Goal: Task Accomplishment & Management: Manage account settings

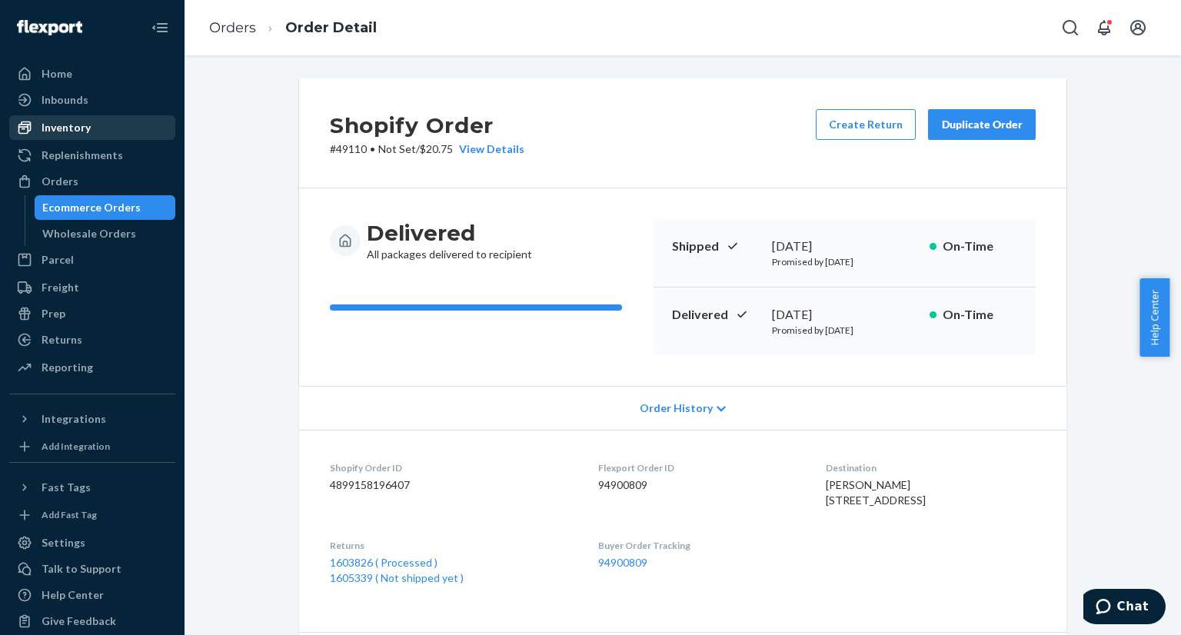
drag, startPoint x: 117, startPoint y: 206, endPoint x: 151, endPoint y: 131, distance: 82.6
click at [117, 206] on div "Ecommerce Orders" at bounding box center [91, 207] width 98 height 15
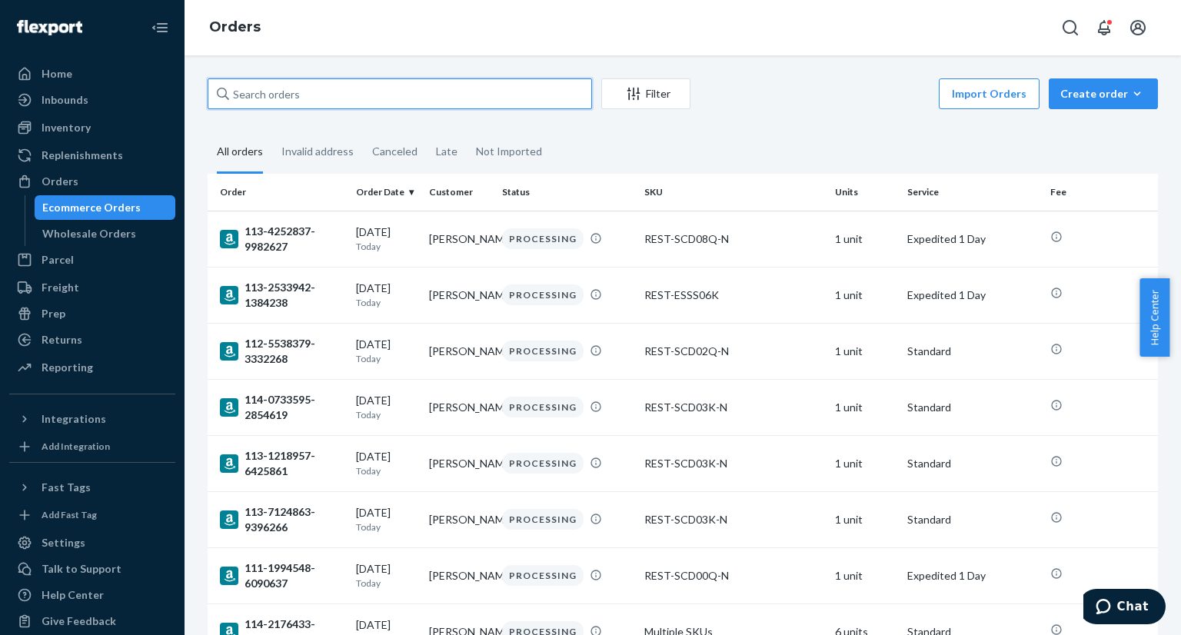
click at [307, 93] on input "text" at bounding box center [400, 93] width 384 height 31
paste input "US25337221"
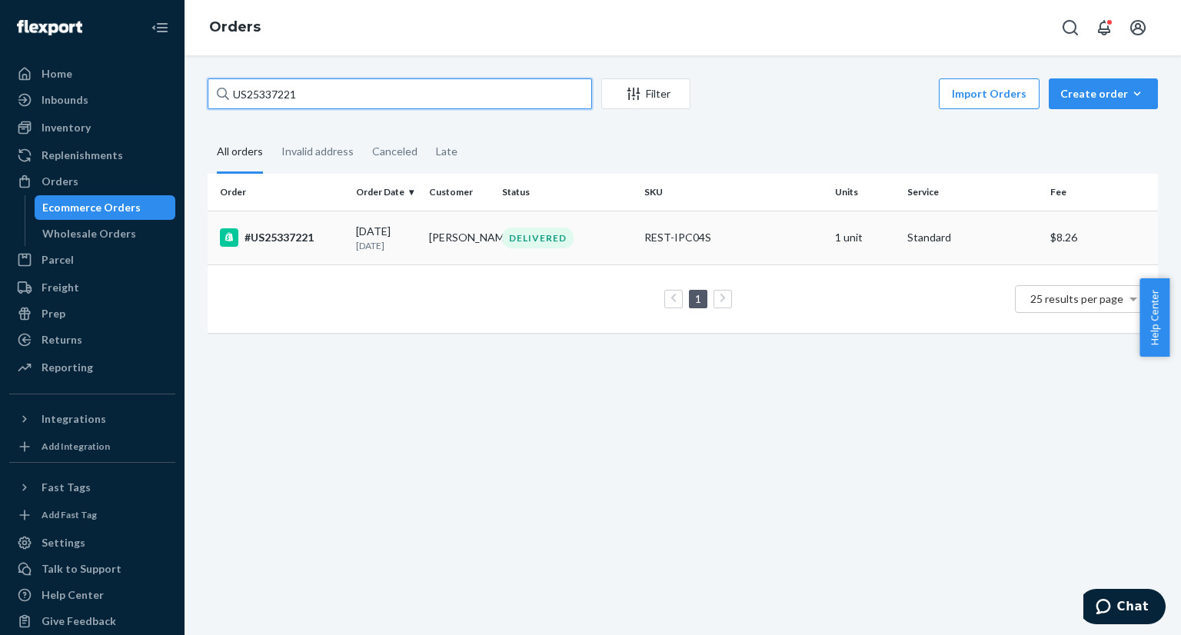
type input "US25337221"
click at [293, 225] on td "#US25337221" at bounding box center [279, 238] width 142 height 54
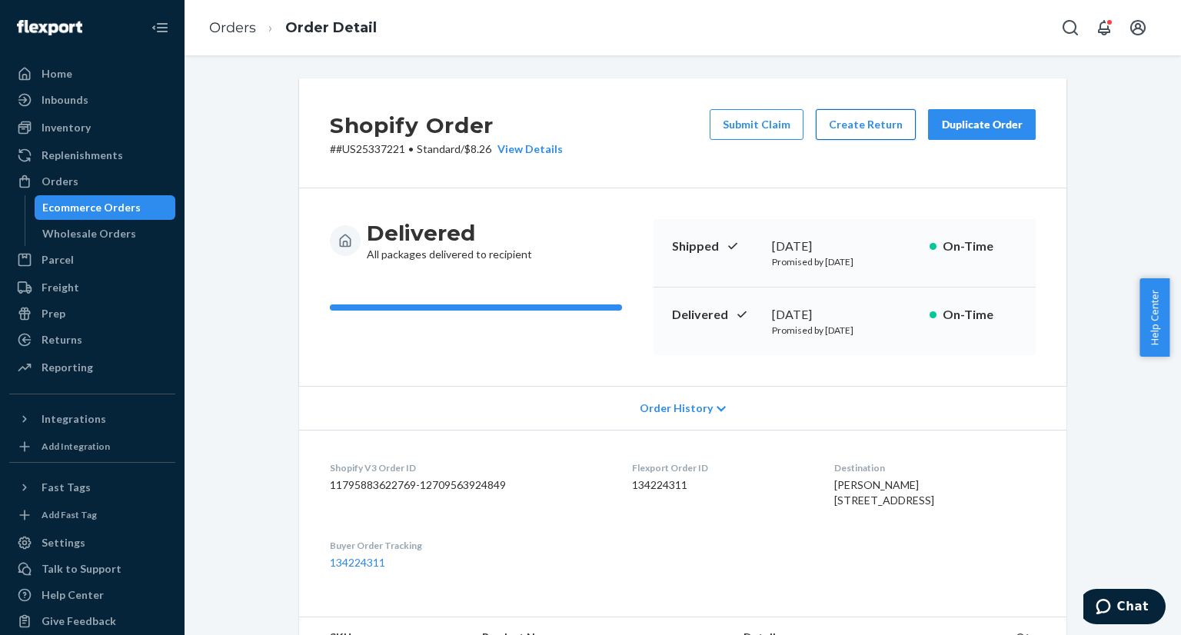
click at [872, 130] on button "Create Return" at bounding box center [866, 124] width 100 height 31
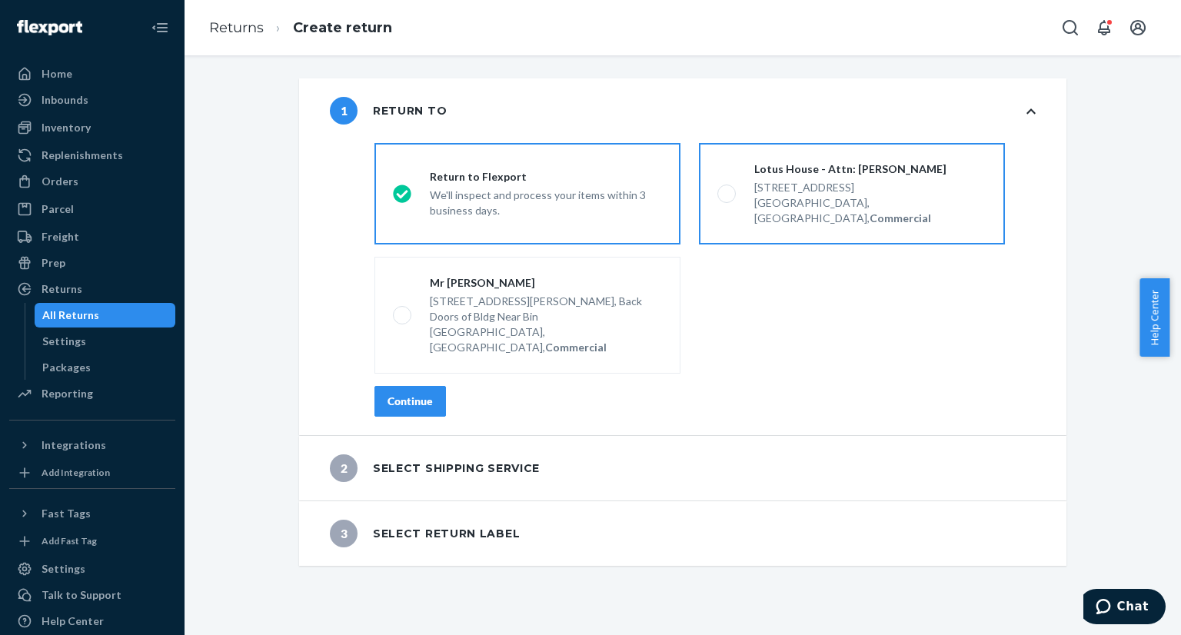
click at [706, 186] on label "Lotus House - Attn: Victoria Varela 217 NW 15th St, Miami, FL 33136, US, Commer…" at bounding box center [852, 193] width 306 height 101
click at [717, 189] on input "Lotus House - Attn: Victoria Varela 217 NW 15th St, Miami, FL 33136, US, Commer…" at bounding box center [722, 194] width 10 height 10
radio input "true"
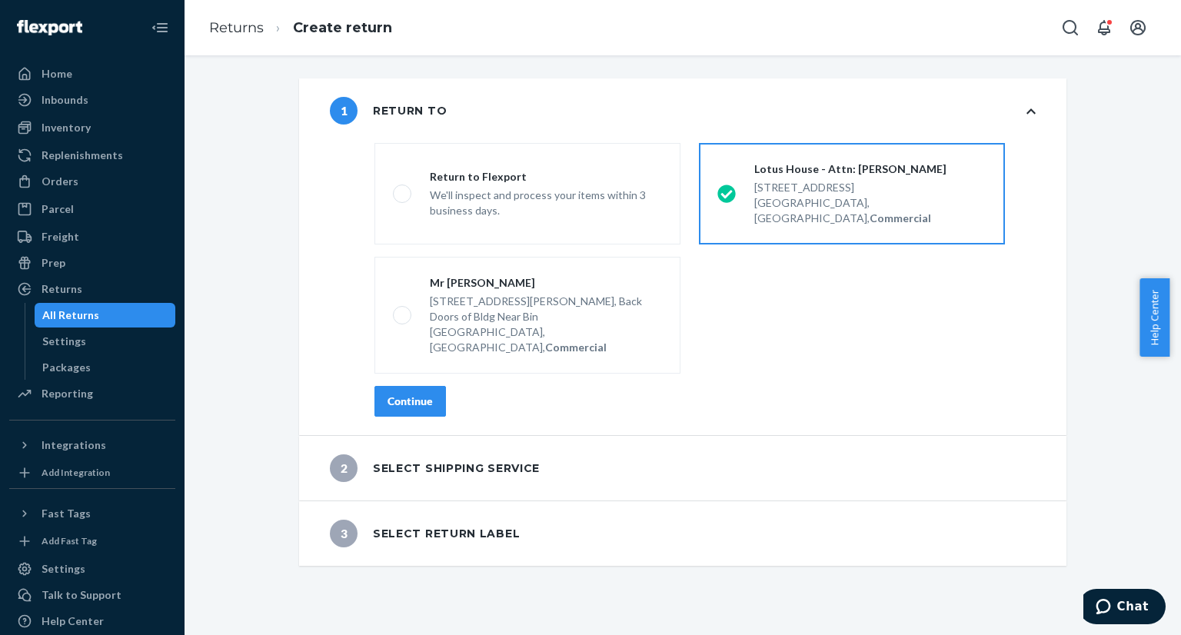
click at [387, 394] on div "Continue" at bounding box center [409, 401] width 45 height 15
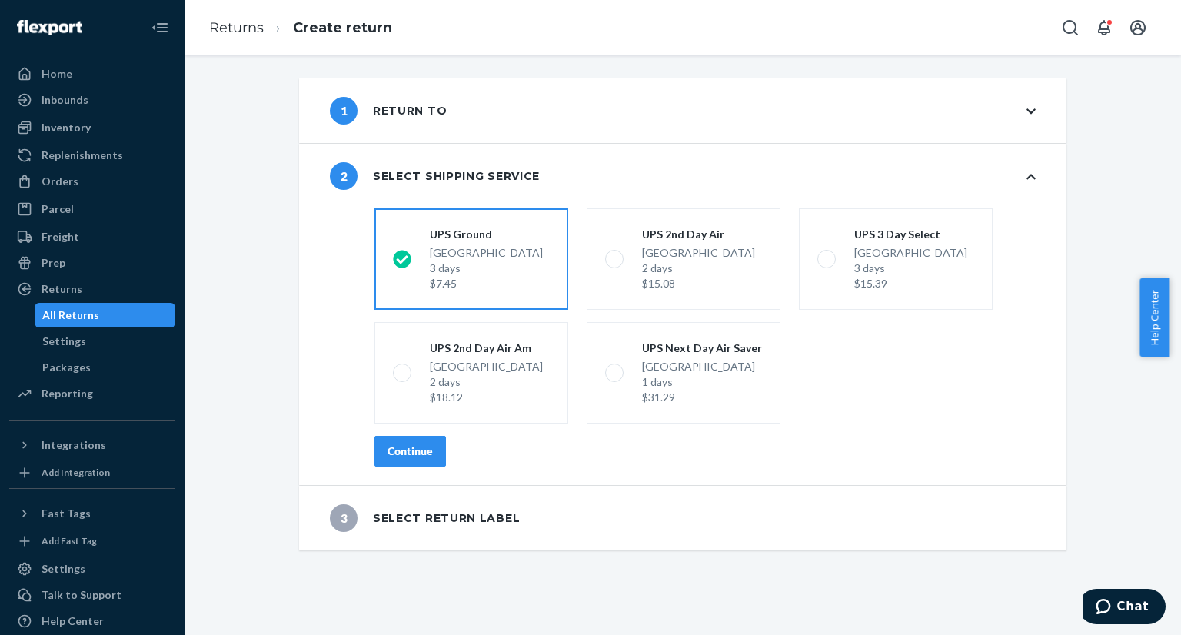
click at [407, 451] on div "Continue" at bounding box center [409, 451] width 45 height 15
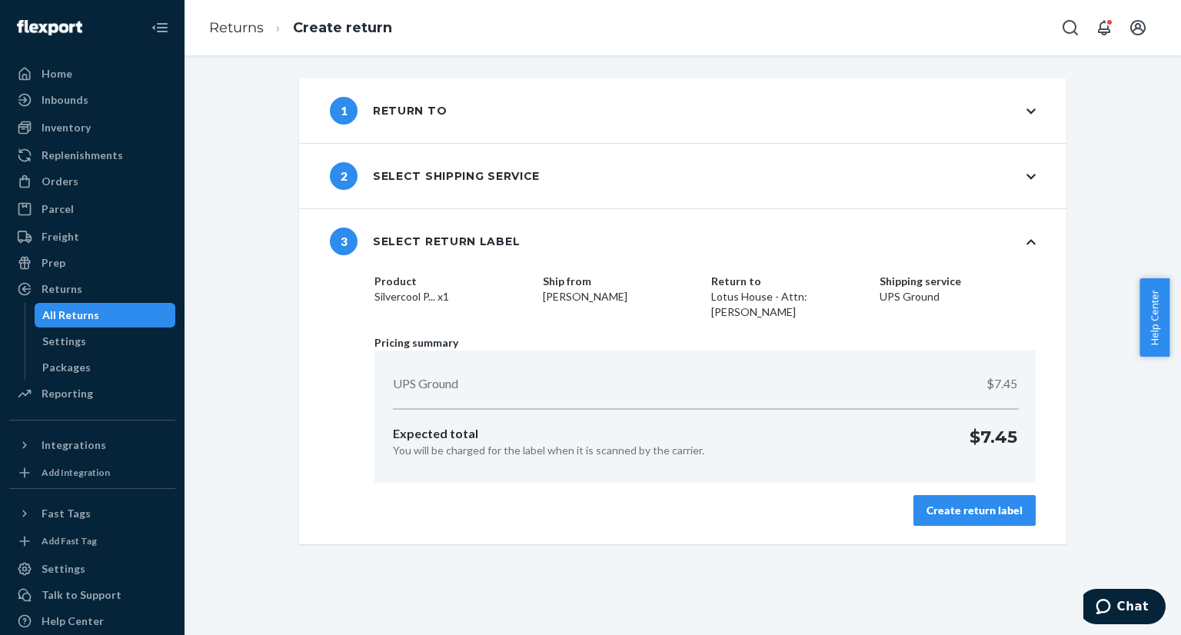
click at [944, 504] on div "Create return label" at bounding box center [974, 510] width 96 height 15
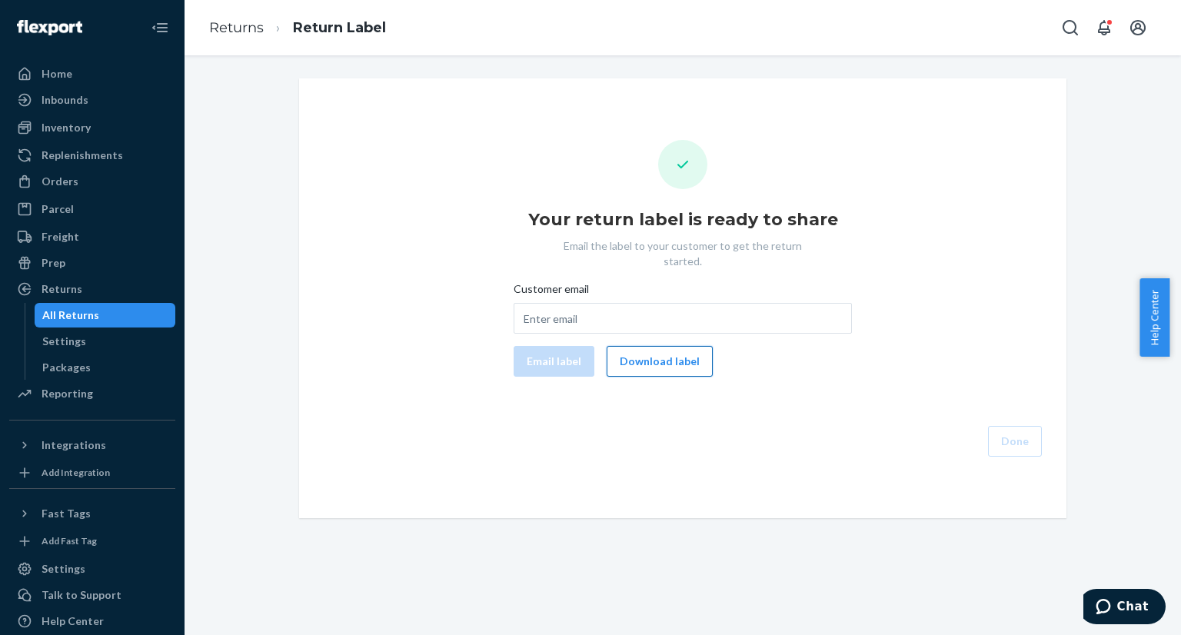
click at [660, 346] on button "Download label" at bounding box center [659, 361] width 106 height 31
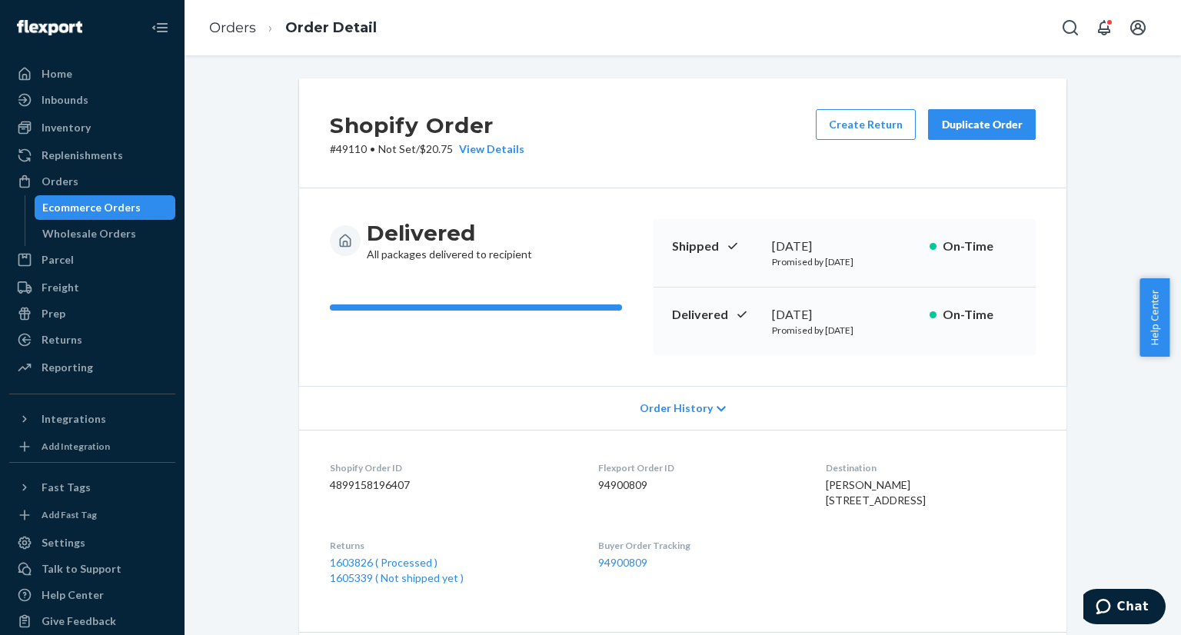
click at [121, 205] on div "Ecommerce Orders" at bounding box center [91, 207] width 98 height 15
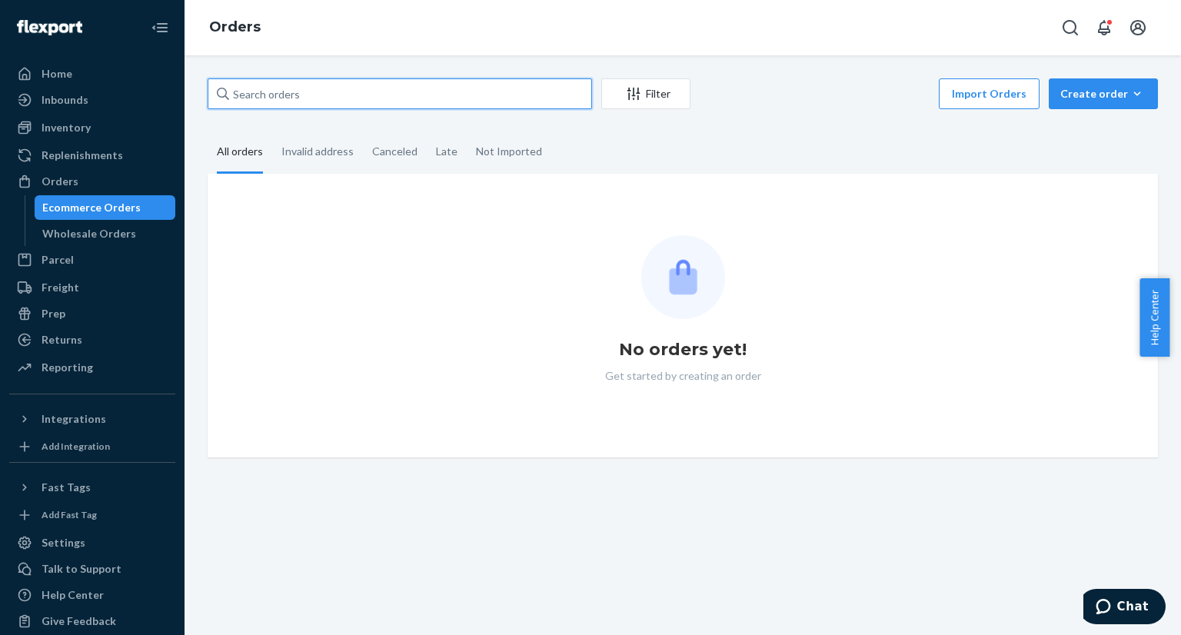
click at [375, 93] on input "text" at bounding box center [400, 93] width 384 height 31
paste input "US25327818"
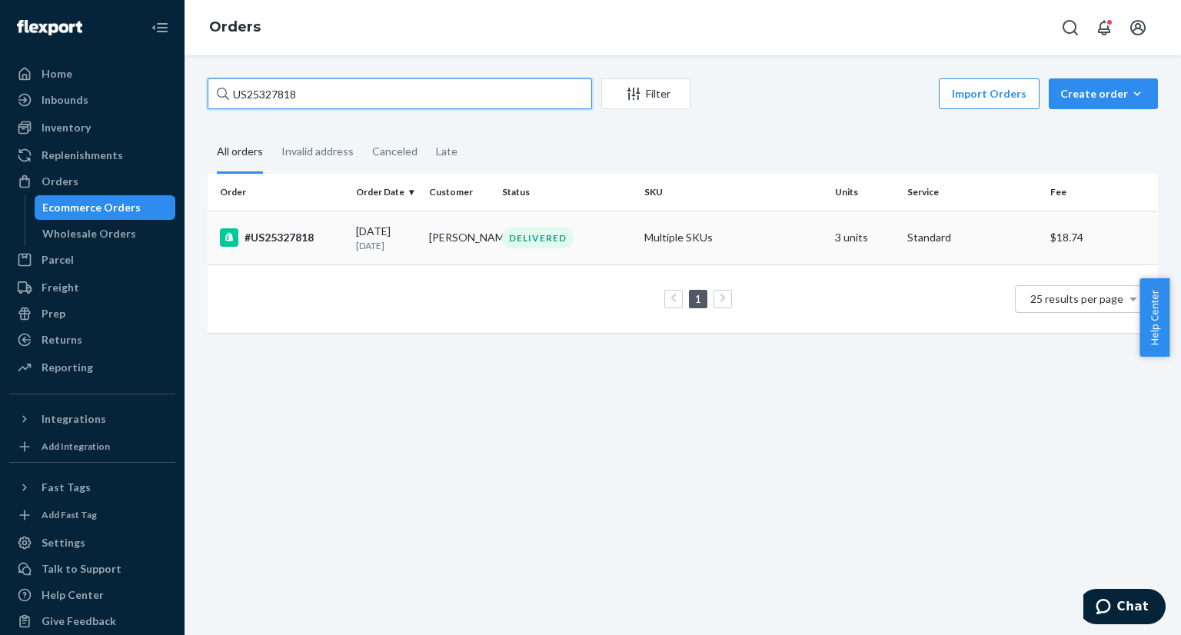
type input "US25327818"
click at [326, 228] on td "#US25327818" at bounding box center [279, 238] width 142 height 54
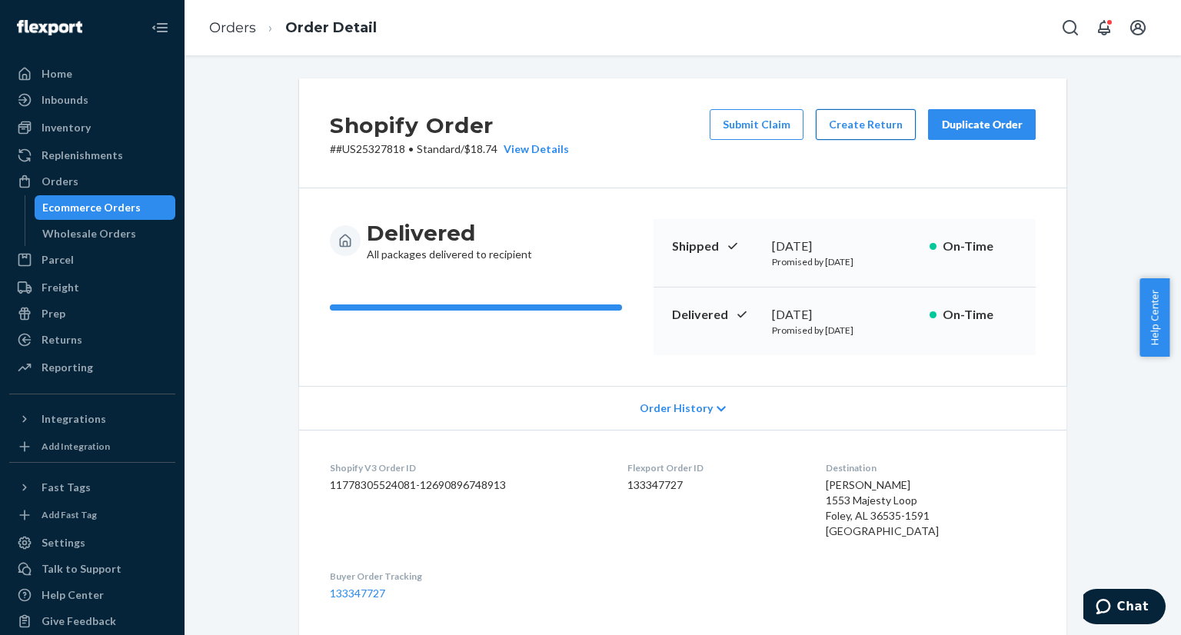
click at [859, 118] on button "Create Return" at bounding box center [866, 124] width 100 height 31
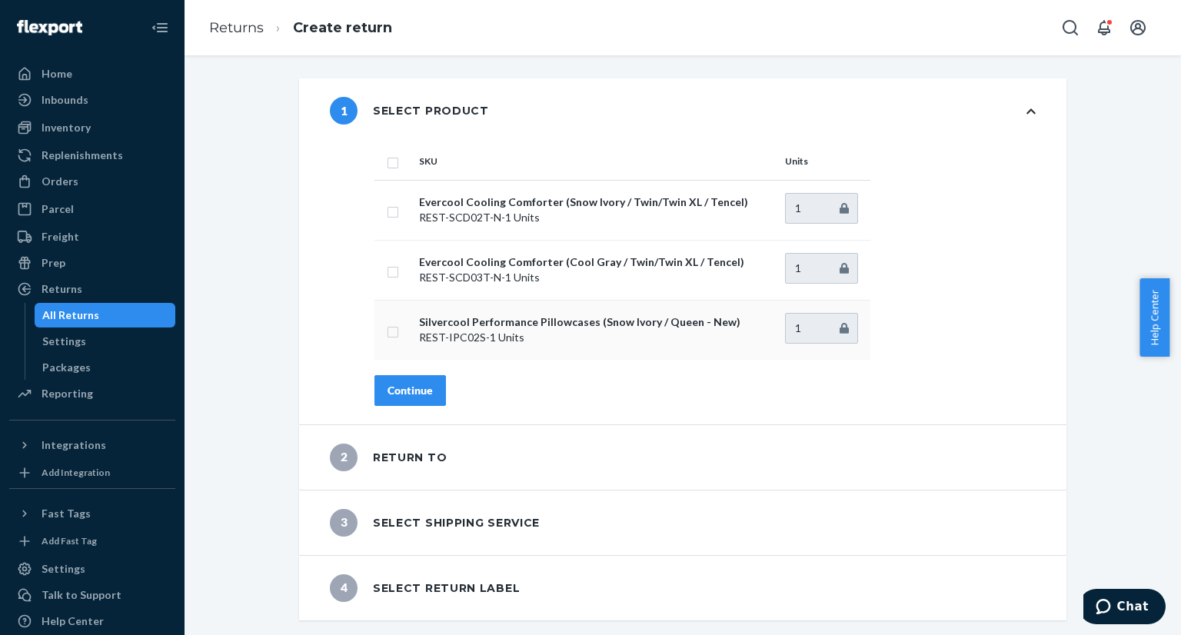
click at [387, 332] on input "checkbox" at bounding box center [393, 330] width 12 height 16
checkbox input "true"
click at [411, 390] on div "Continue" at bounding box center [409, 390] width 45 height 15
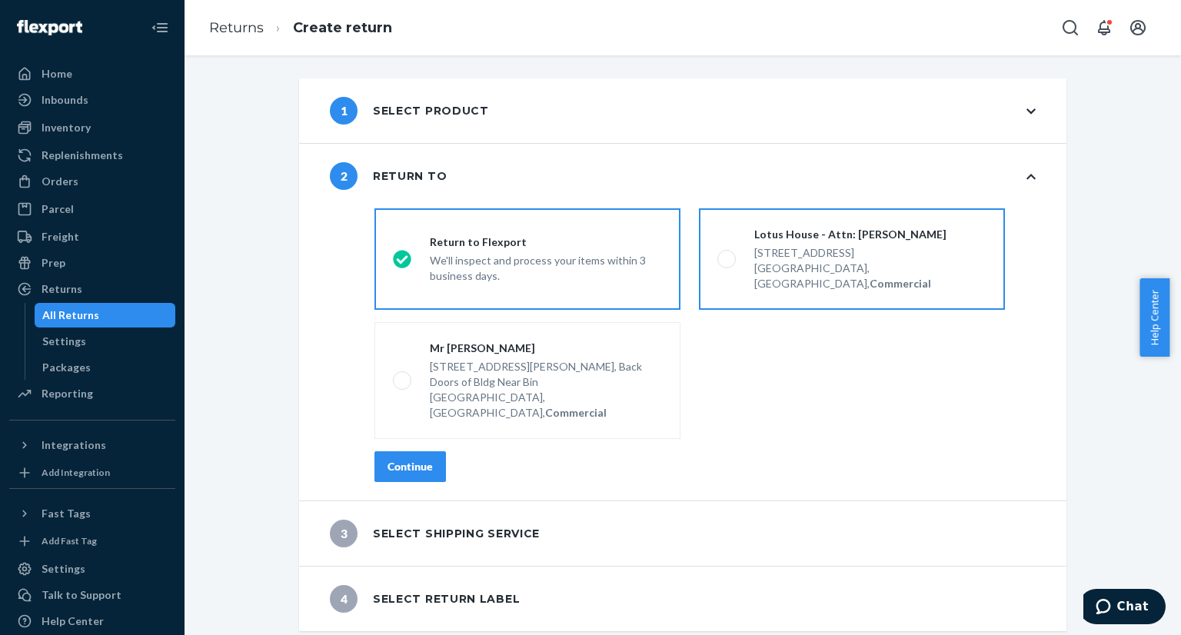
click at [717, 251] on span at bounding box center [726, 259] width 18 height 18
click at [717, 254] on input "Lotus House - Attn: [PERSON_NAME] [STREET_ADDRESS], Commercial" at bounding box center [722, 259] width 10 height 10
radio input "true"
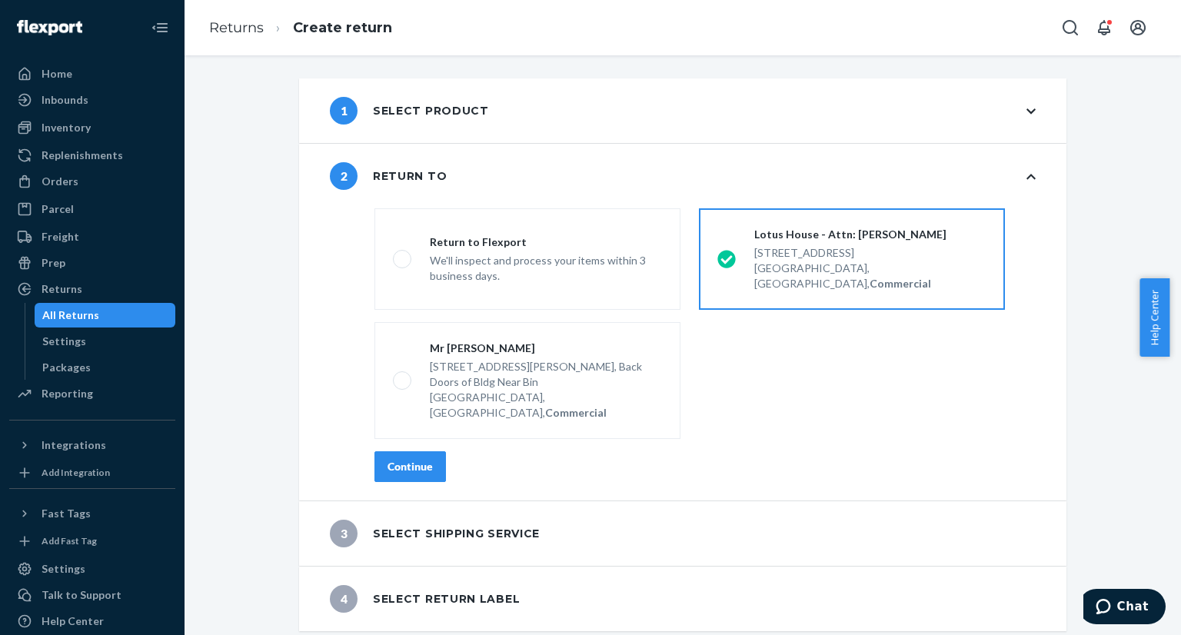
click at [409, 459] on div "Continue" at bounding box center [409, 466] width 45 height 15
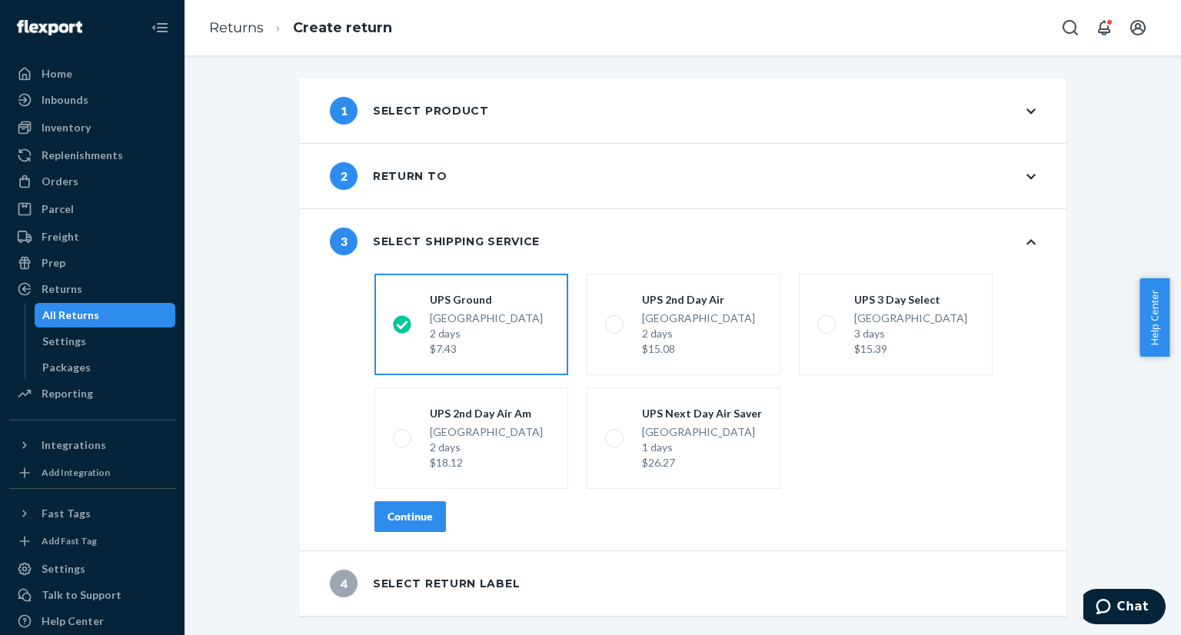
click at [399, 517] on div "Continue" at bounding box center [409, 516] width 45 height 15
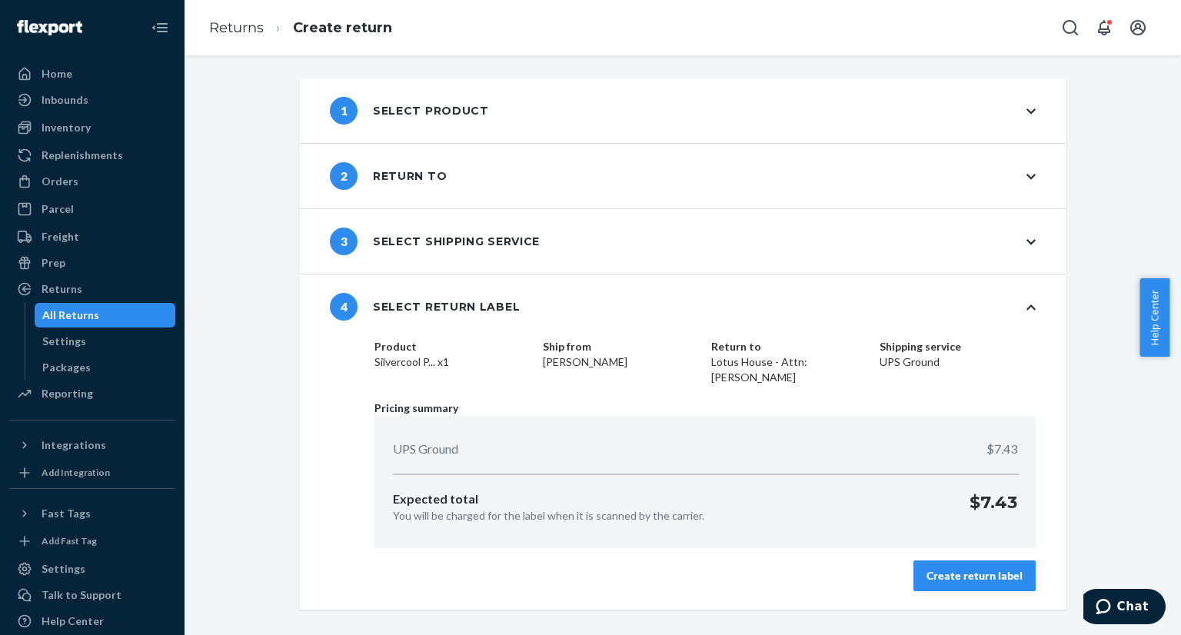
click at [950, 586] on button "Create return label" at bounding box center [974, 575] width 122 height 31
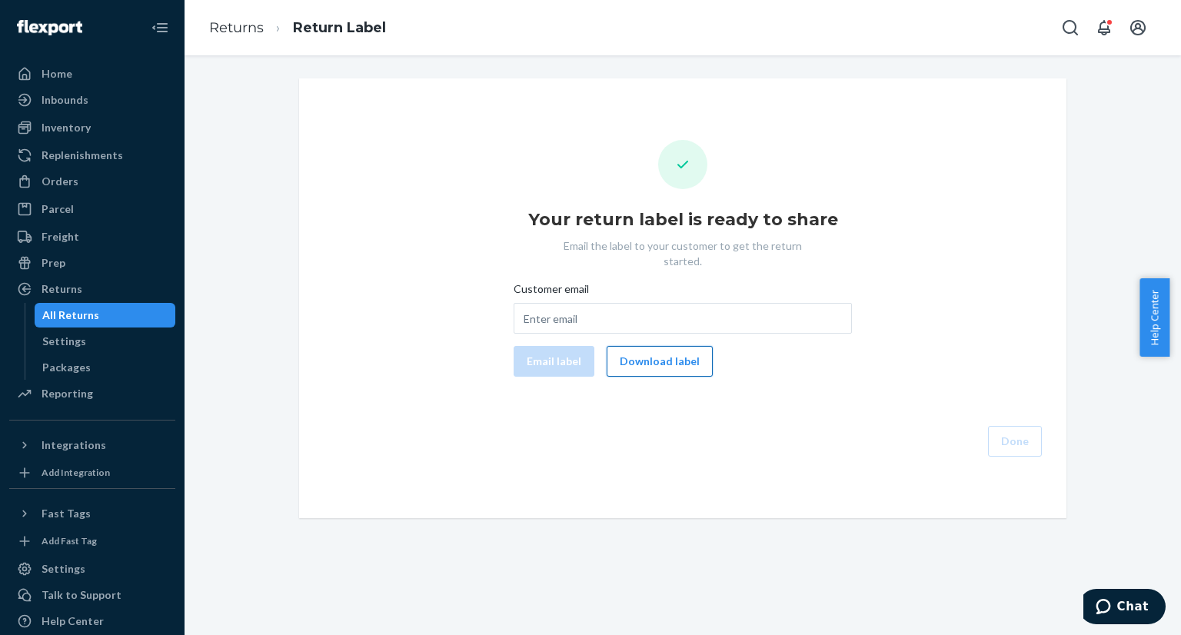
click at [629, 347] on button "Download label" at bounding box center [659, 361] width 106 height 31
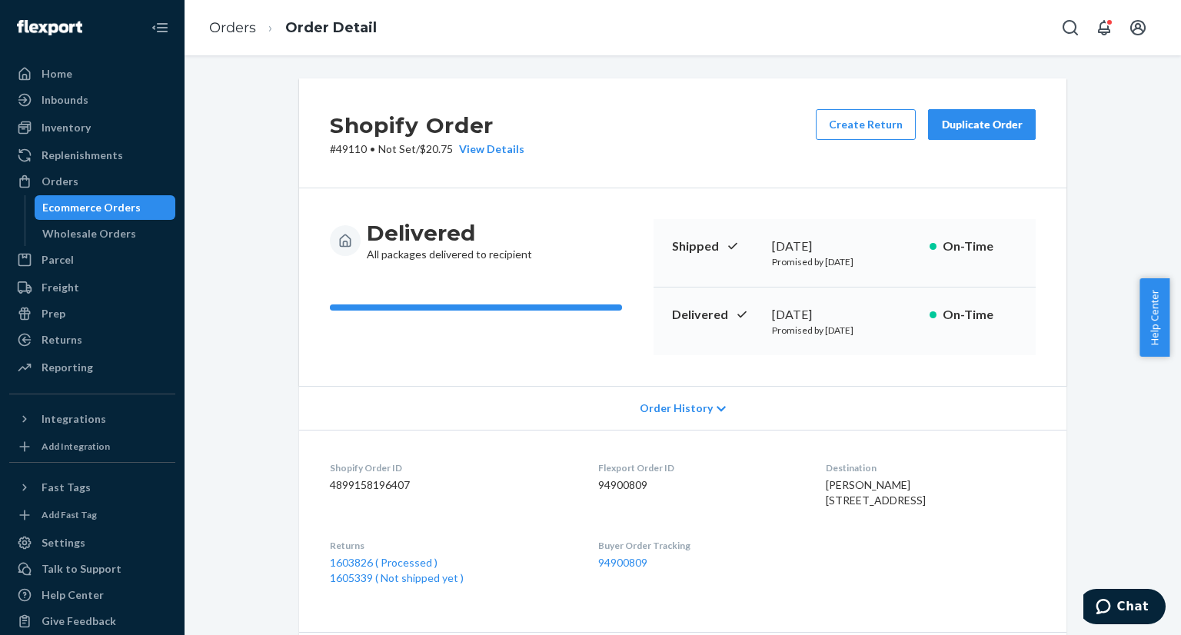
click at [117, 204] on div "Ecommerce Orders" at bounding box center [91, 207] width 98 height 15
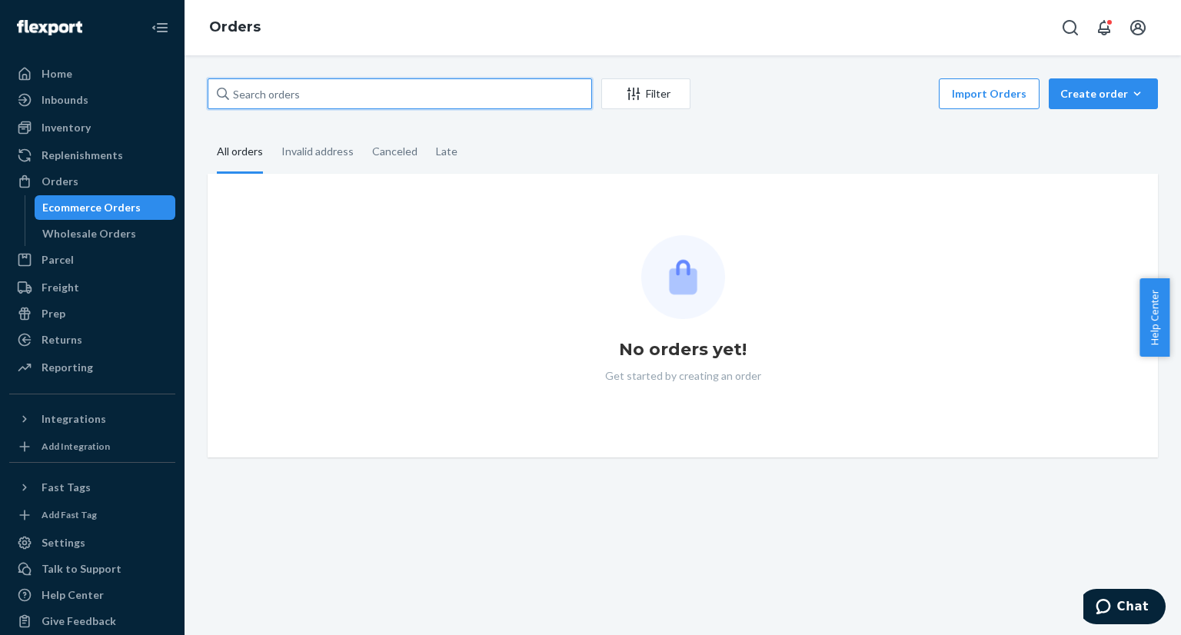
click at [451, 85] on input "text" at bounding box center [400, 93] width 384 height 31
paste input "US25338420"
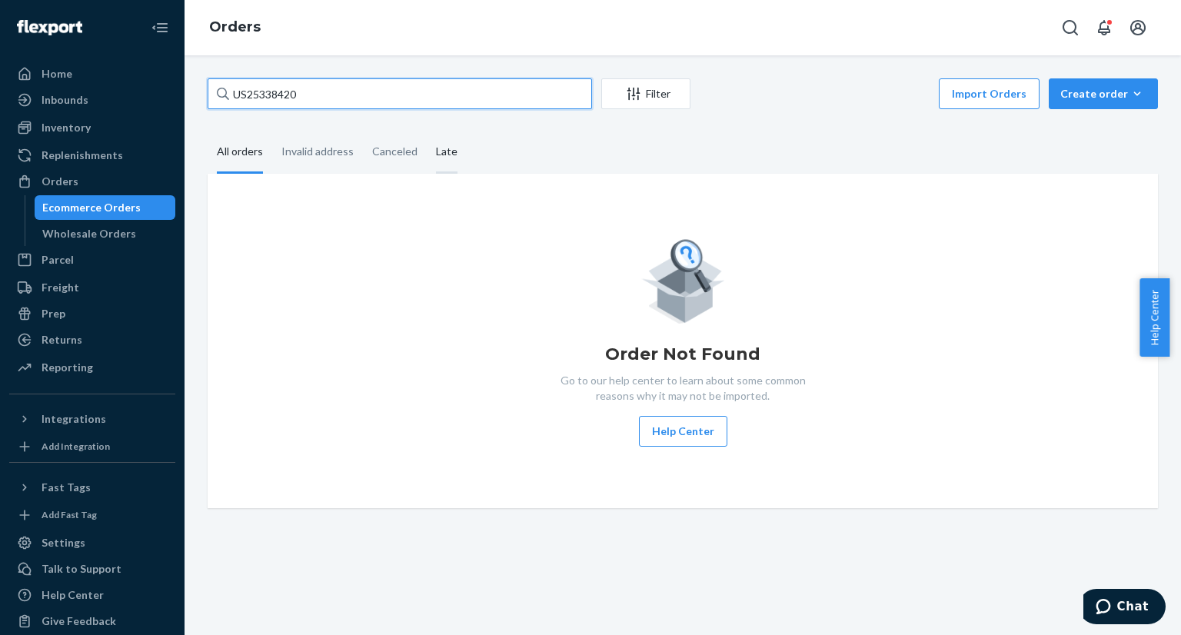
type input "US25338420"
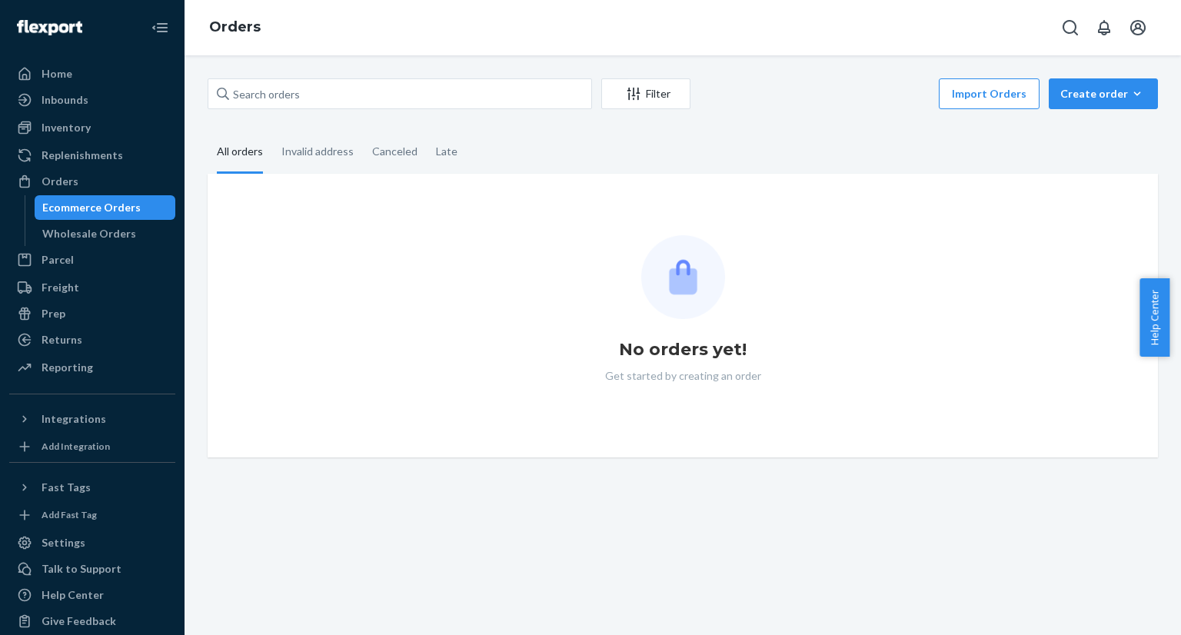
click at [115, 205] on div "Ecommerce Orders" at bounding box center [91, 207] width 98 height 15
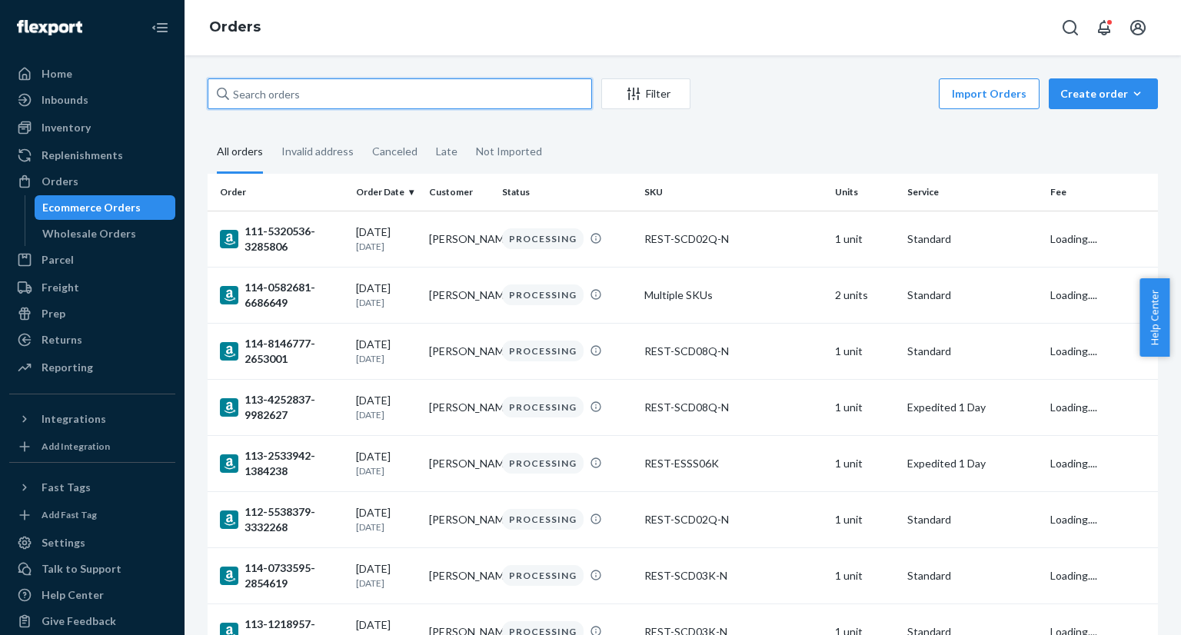
click at [276, 97] on input "text" at bounding box center [400, 93] width 384 height 31
paste input "US25338420"
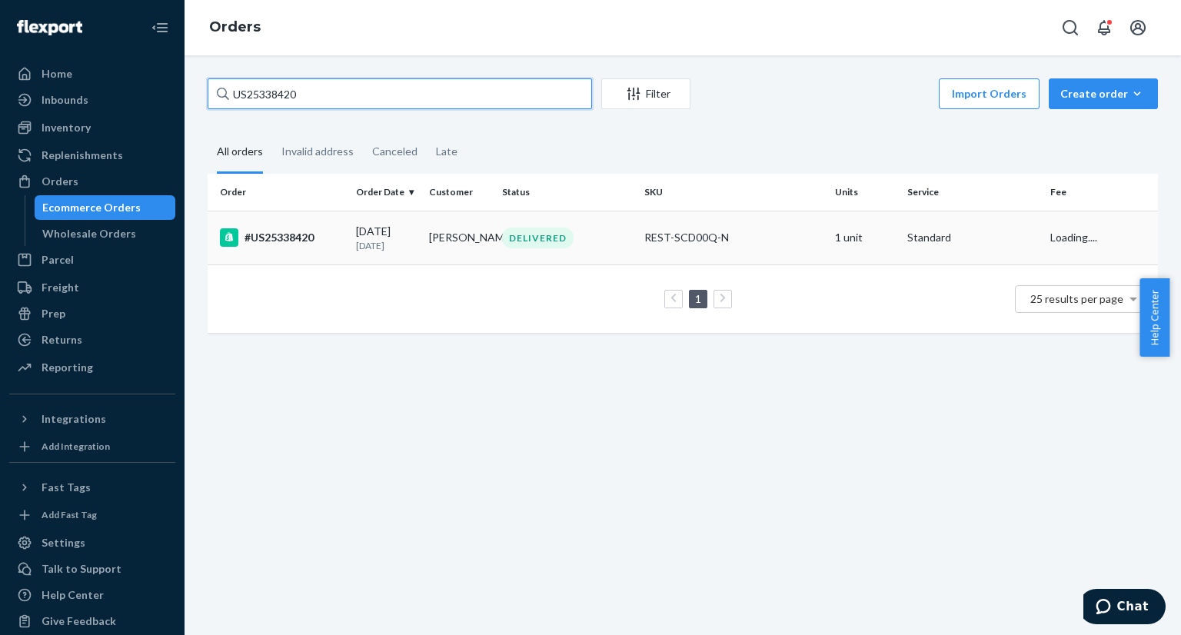
type input "US25338420"
click at [350, 251] on td "08/14/2025 8 days ago" at bounding box center [386, 238] width 73 height 54
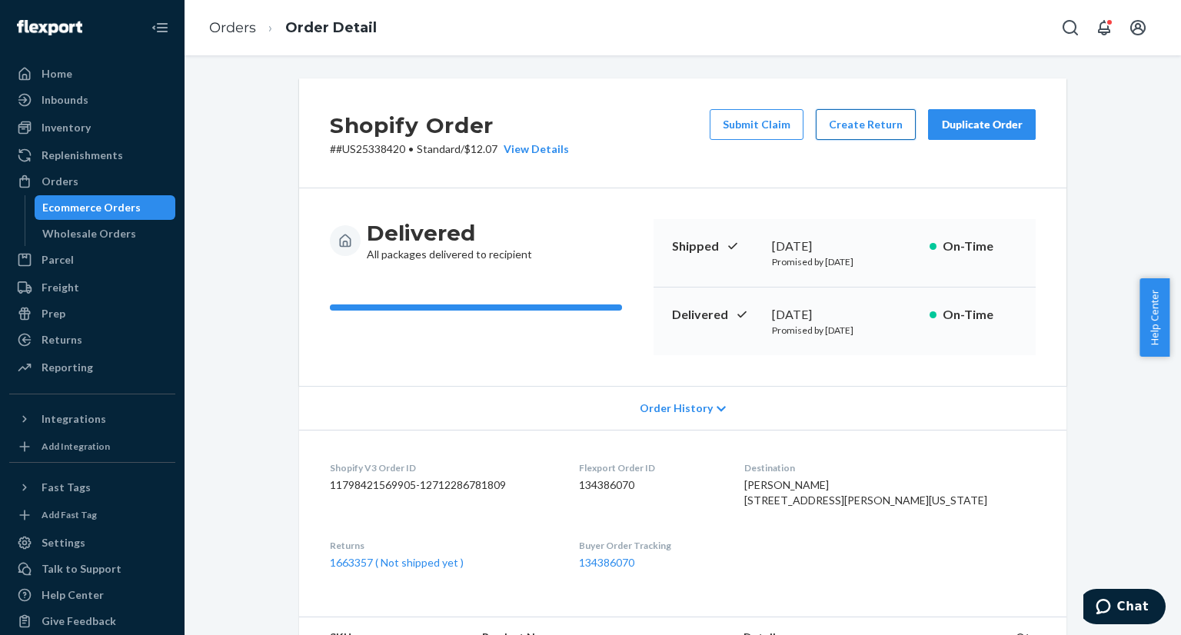
click at [846, 128] on button "Create Return" at bounding box center [866, 124] width 100 height 31
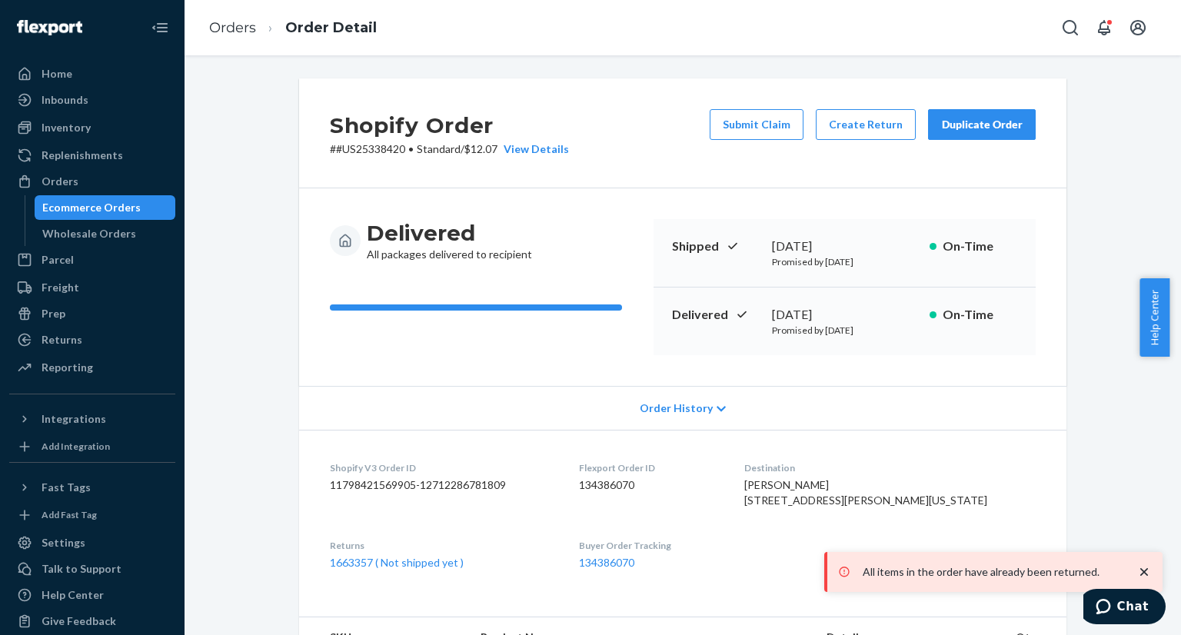
click at [86, 205] on div "Ecommerce Orders" at bounding box center [91, 207] width 98 height 15
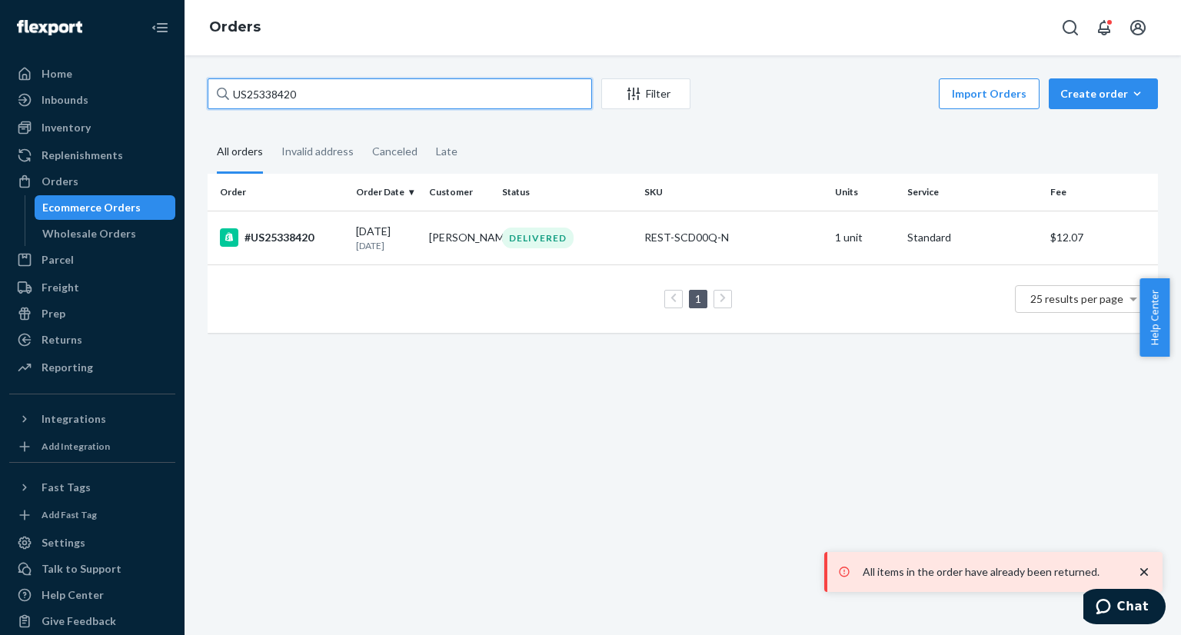
click at [388, 95] on input "US25338420" at bounding box center [400, 93] width 384 height 31
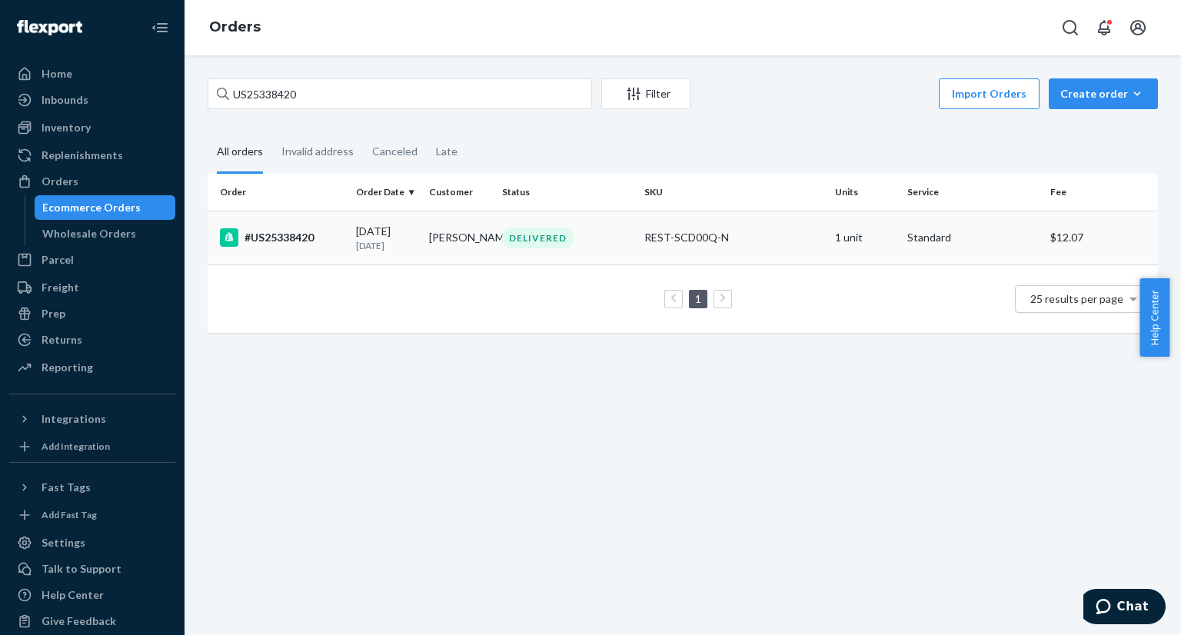
click at [329, 218] on td "#US25338420" at bounding box center [279, 238] width 142 height 54
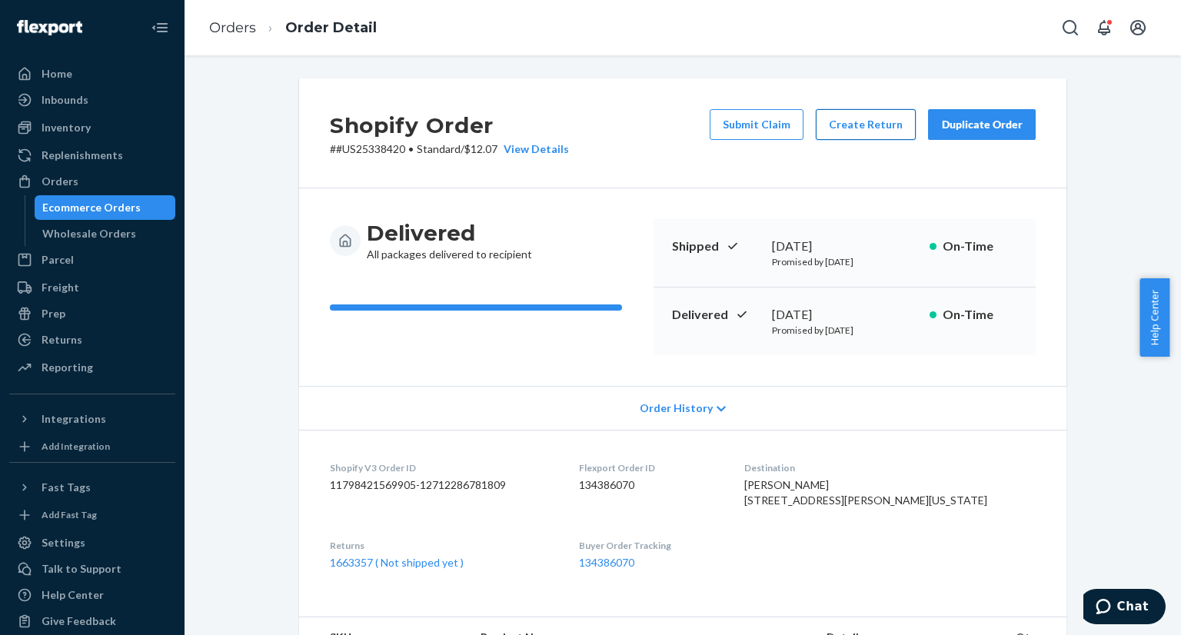
click at [872, 133] on button "Create Return" at bounding box center [866, 124] width 100 height 31
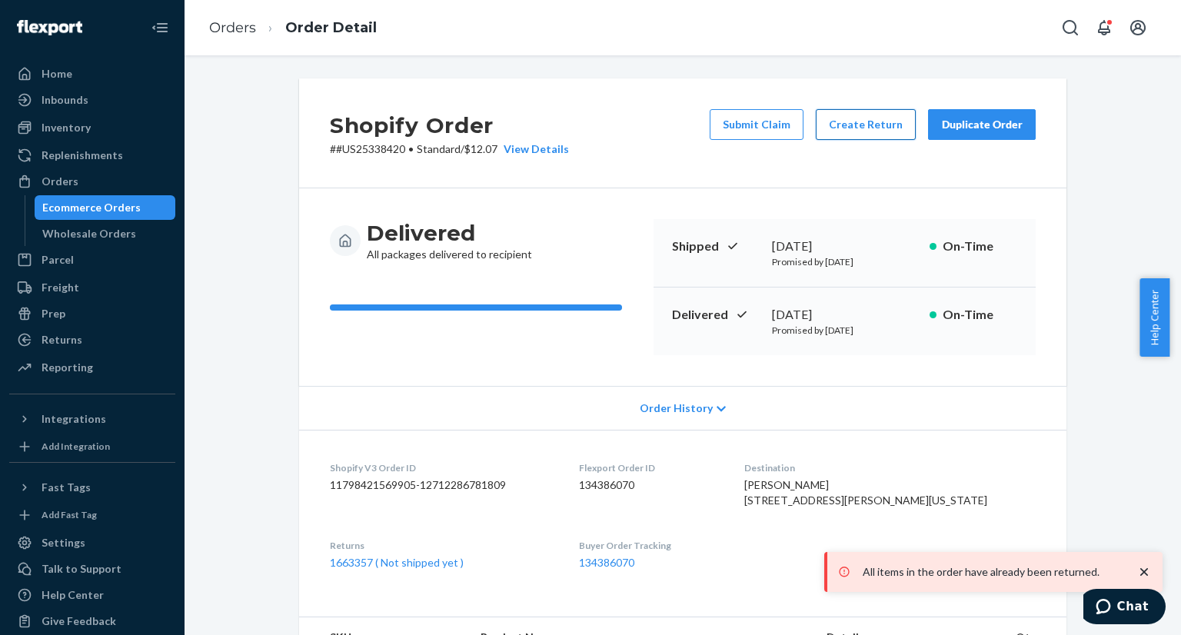
click at [864, 131] on button "Create Return" at bounding box center [866, 124] width 100 height 31
click at [857, 130] on button "Create Return" at bounding box center [866, 124] width 100 height 31
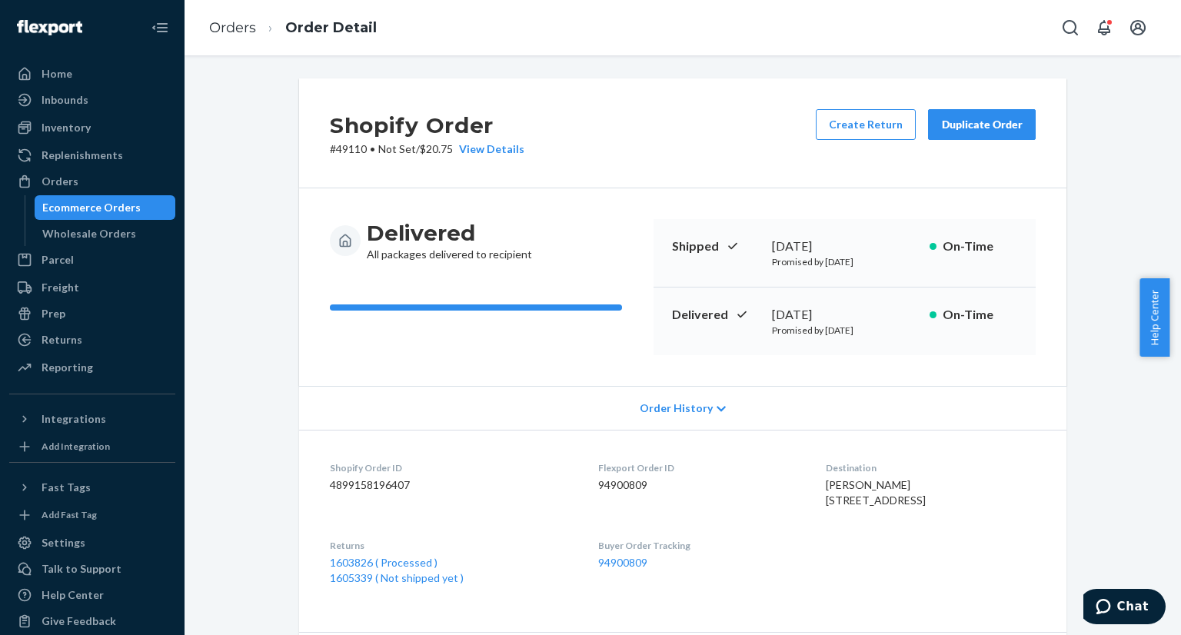
click at [104, 210] on div "Ecommerce Orders" at bounding box center [91, 207] width 98 height 15
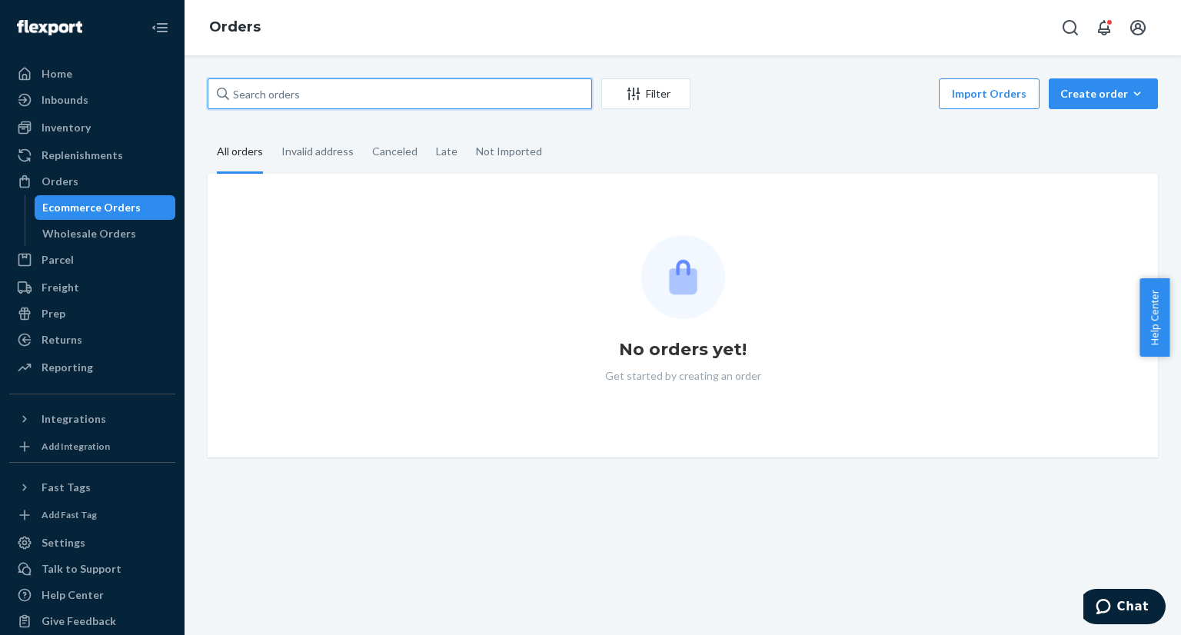
click at [307, 96] on input "text" at bounding box center [400, 93] width 384 height 31
paste input "US25338420"
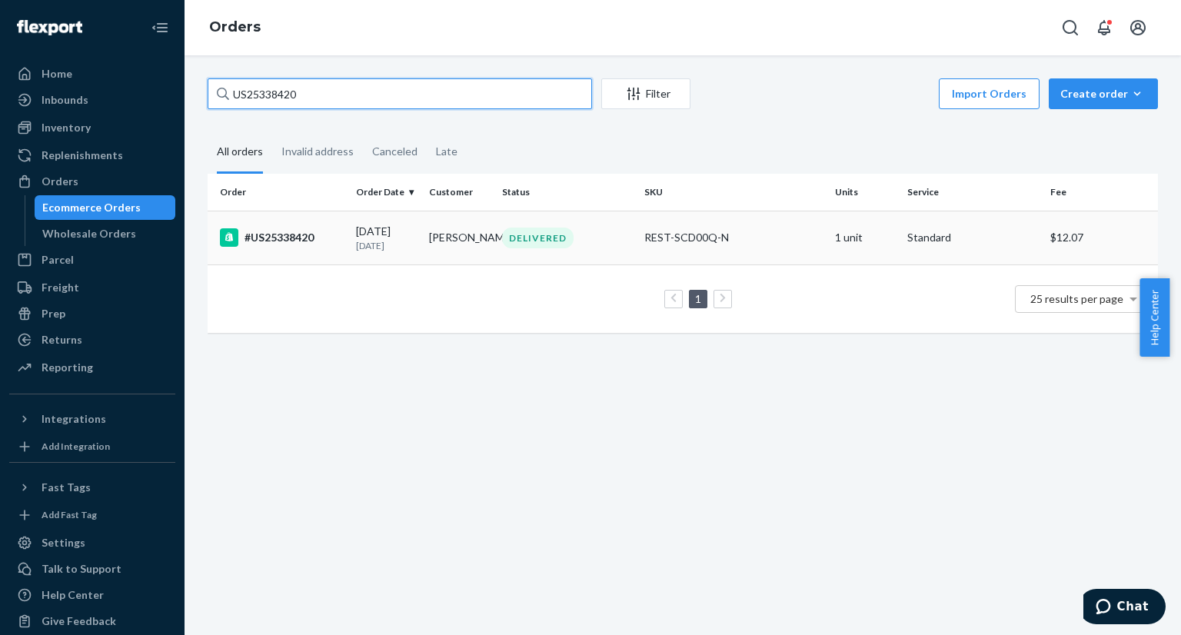
type input "US25338420"
click at [336, 226] on td "#US25338420" at bounding box center [279, 238] width 142 height 54
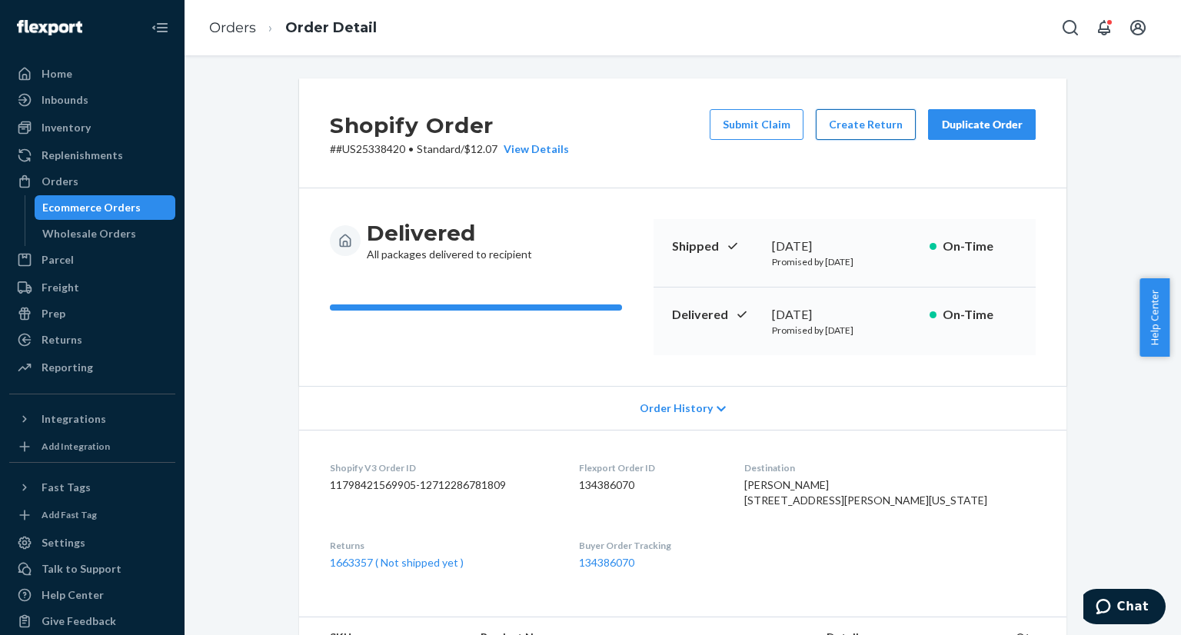
click at [869, 136] on button "Create Return" at bounding box center [866, 124] width 100 height 31
click at [842, 124] on button "Create Return" at bounding box center [866, 124] width 100 height 31
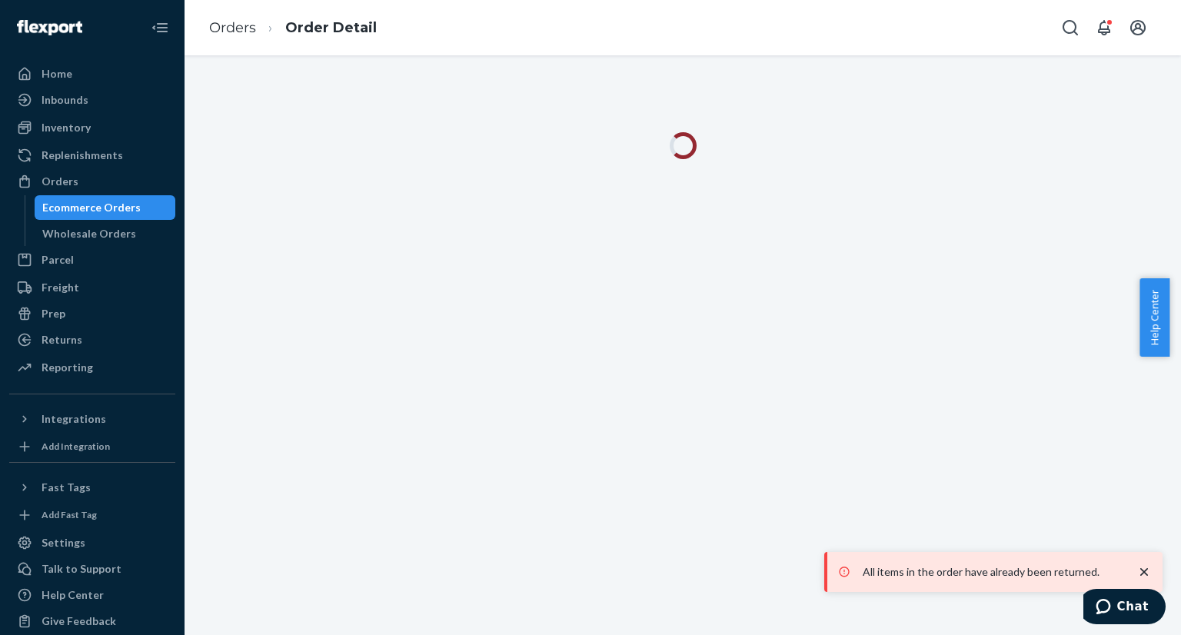
click at [1021, 581] on div "All items in the order have already been returned." at bounding box center [994, 572] width 323 height 25
click at [91, 340] on div "Returns" at bounding box center [92, 340] width 163 height 22
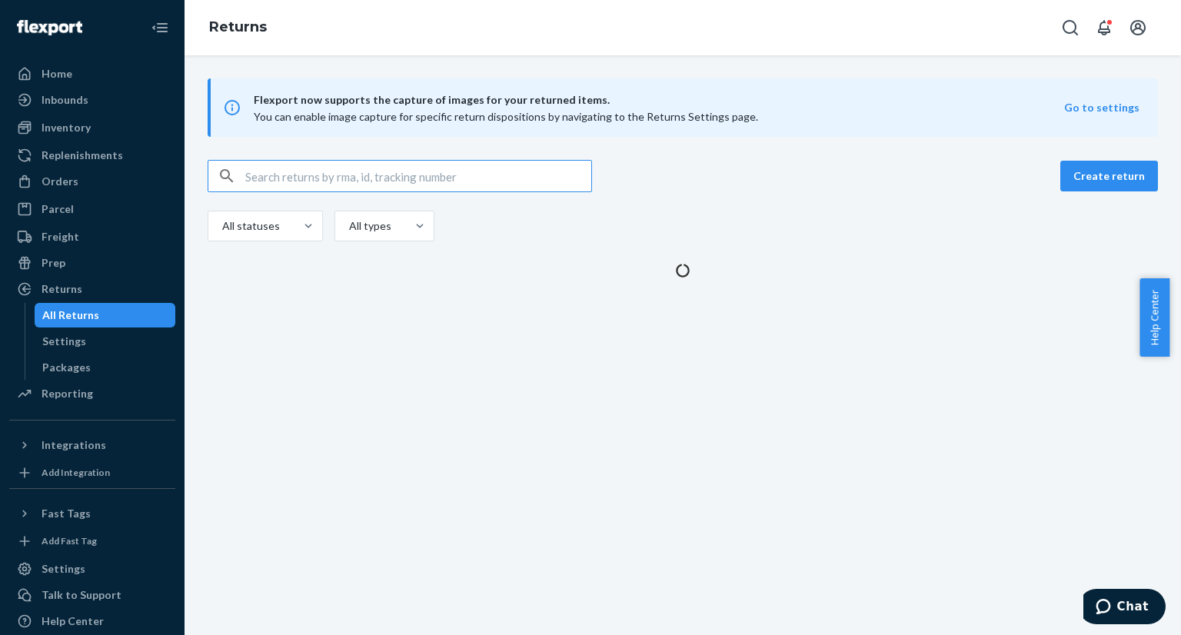
click at [292, 177] on input "text" at bounding box center [418, 176] width 346 height 31
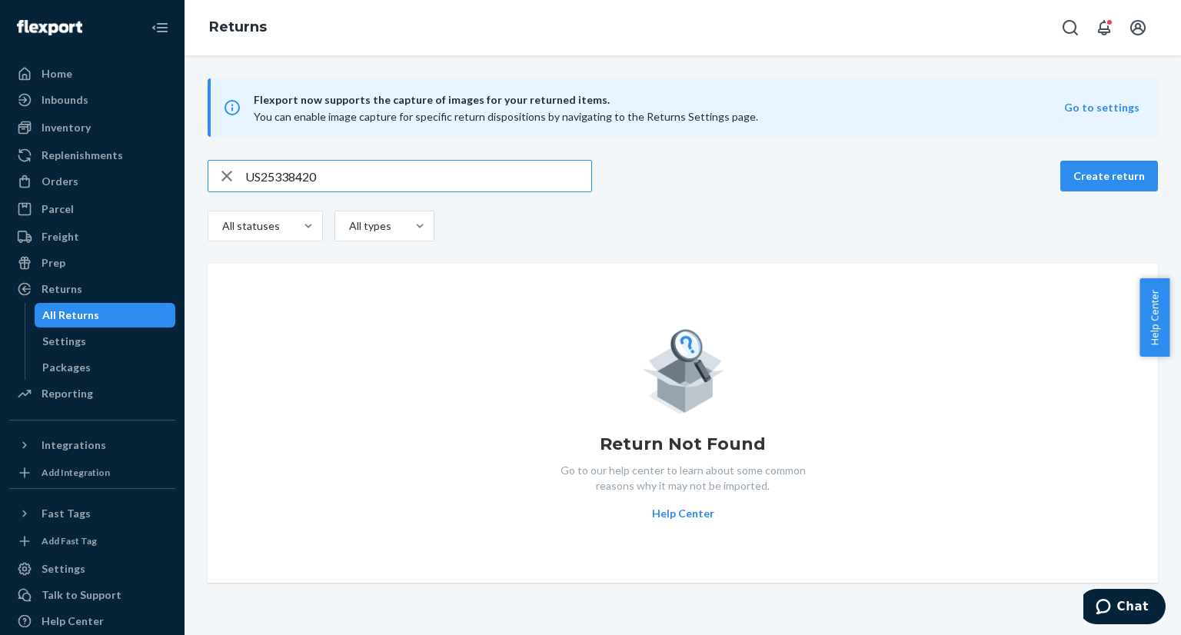
type input "US25338420"
click at [81, 188] on div "Orders" at bounding box center [92, 182] width 163 height 22
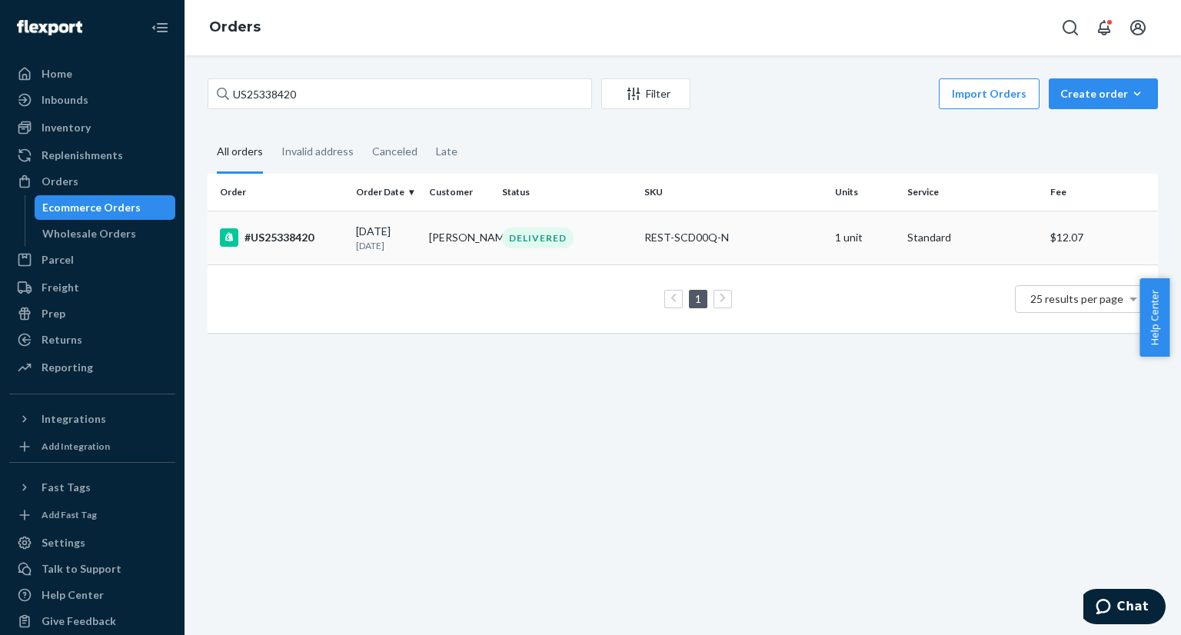
click at [304, 247] on td "#US25338420" at bounding box center [279, 238] width 142 height 54
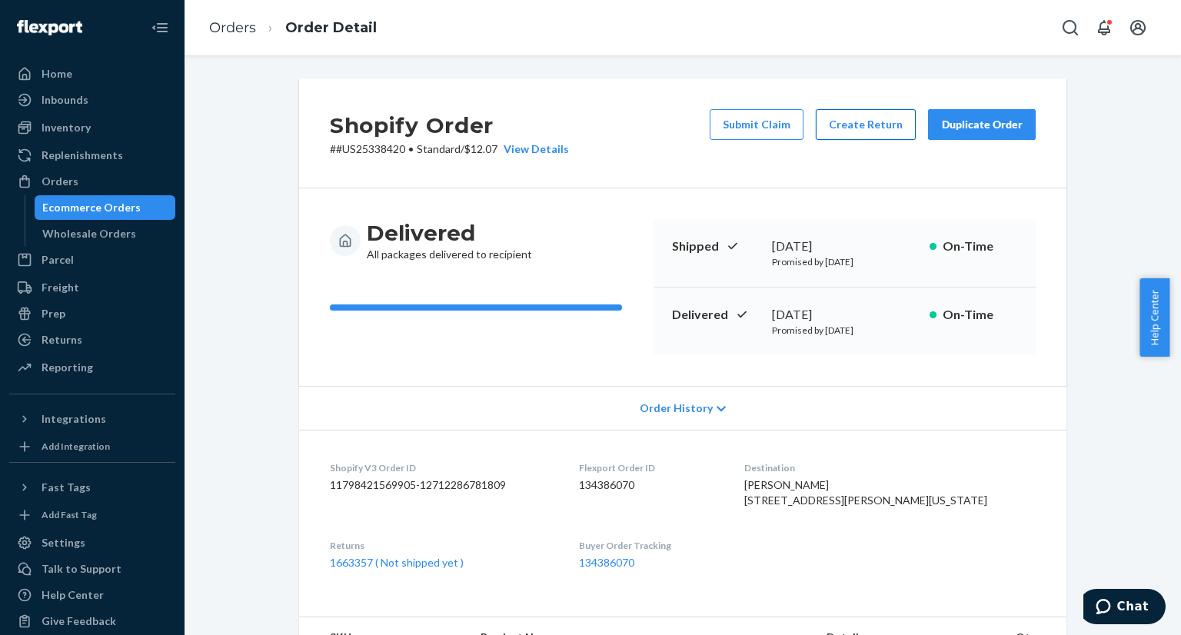
click at [876, 128] on button "Create Return" at bounding box center [866, 124] width 100 height 31
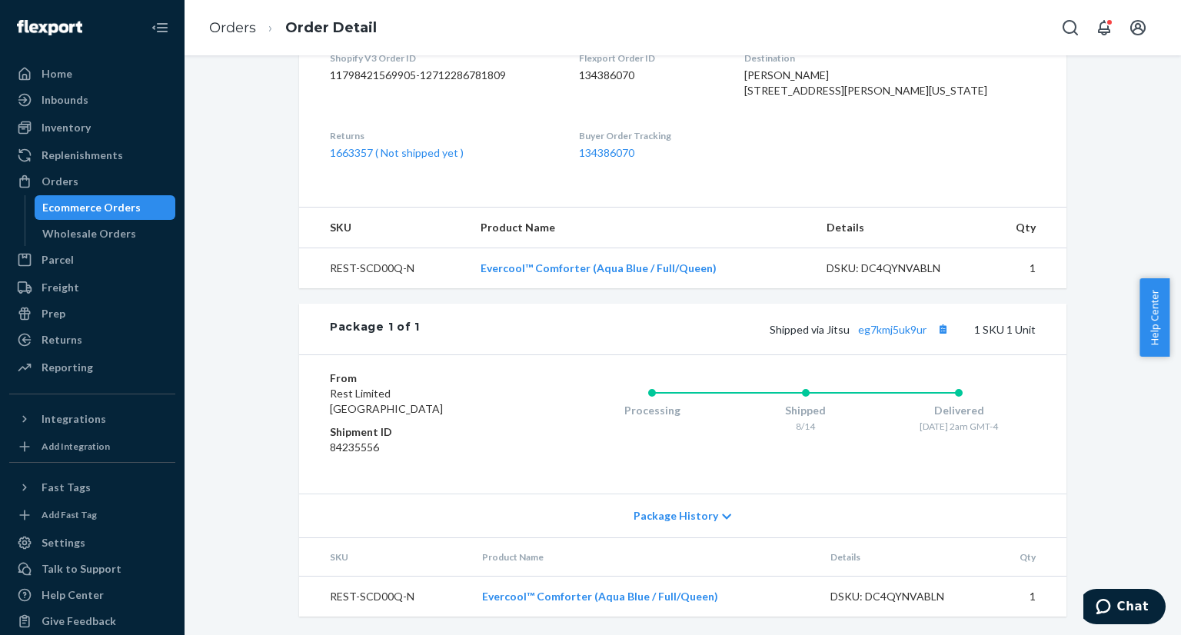
scroll to position [132, 0]
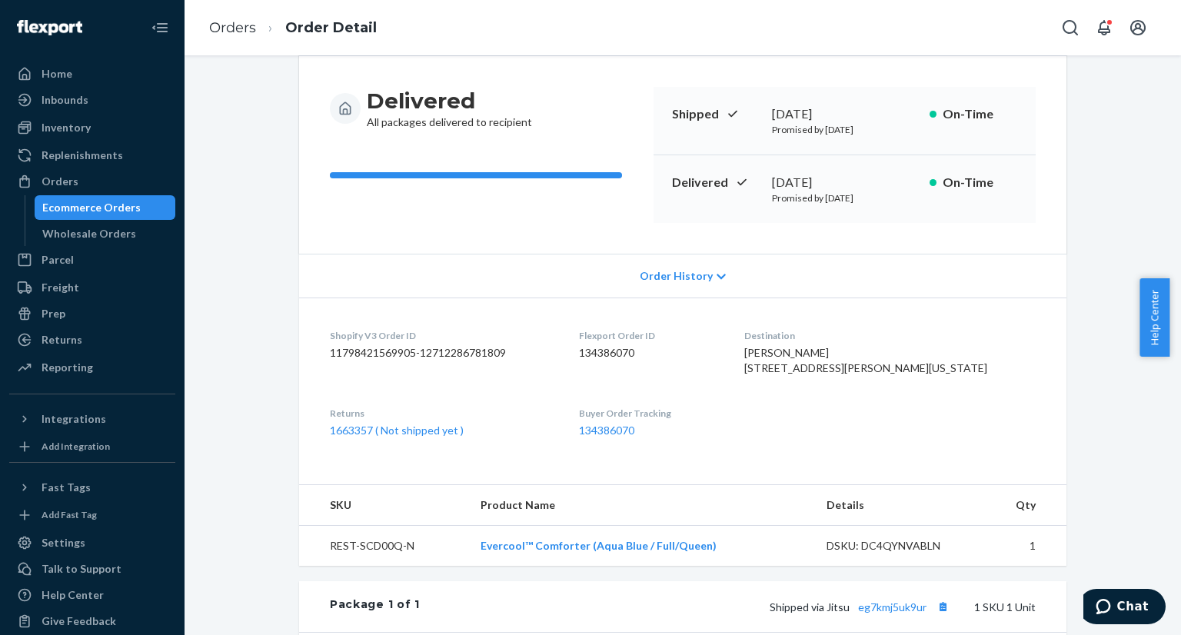
drag, startPoint x: 90, startPoint y: 213, endPoint x: 180, endPoint y: 191, distance: 92.5
click at [91, 213] on div "Ecommerce Orders" at bounding box center [91, 207] width 98 height 15
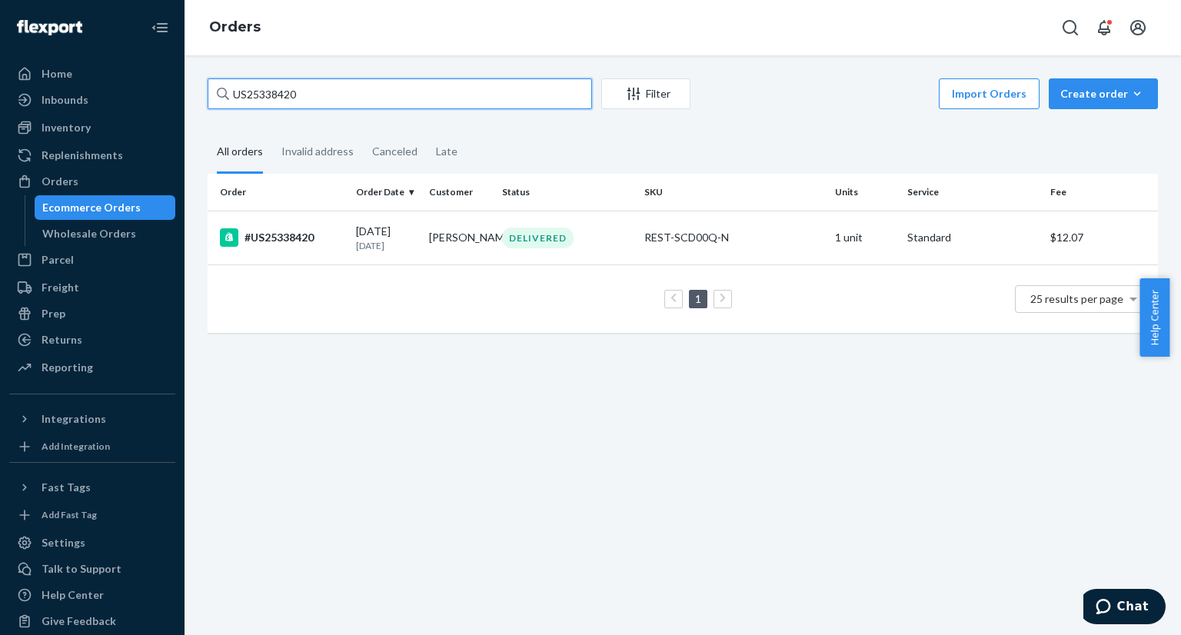
drag, startPoint x: 369, startPoint y: 88, endPoint x: 218, endPoint y: 95, distance: 151.6
click at [218, 95] on div "US25338420" at bounding box center [400, 93] width 384 height 31
paste input "1344"
type input "US25331344"
click at [317, 228] on div "#US25331344" at bounding box center [282, 237] width 124 height 18
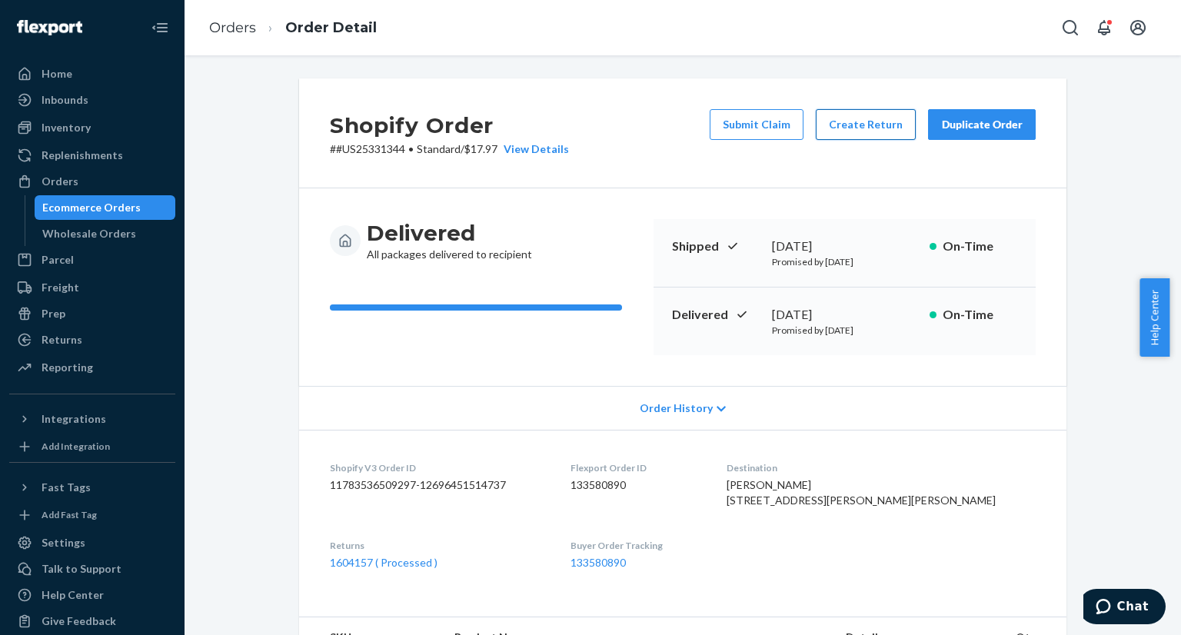
click at [861, 124] on button "Create Return" at bounding box center [866, 124] width 100 height 31
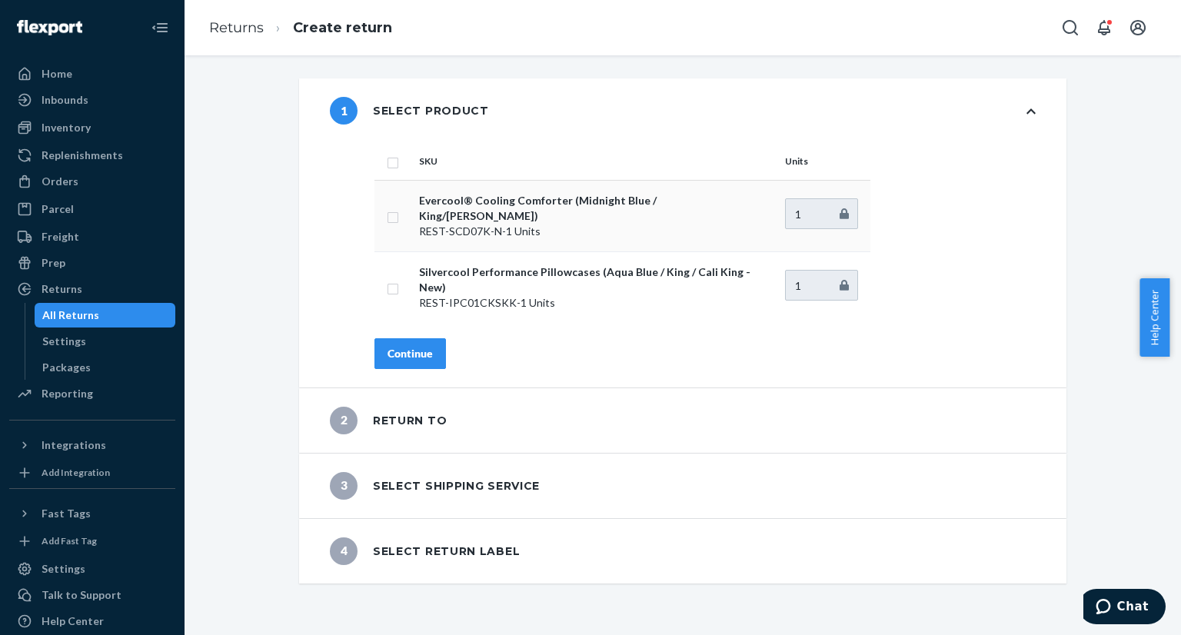
click at [387, 211] on input "checkbox" at bounding box center [393, 216] width 12 height 16
checkbox input "true"
click at [408, 346] on div "Continue" at bounding box center [409, 353] width 45 height 15
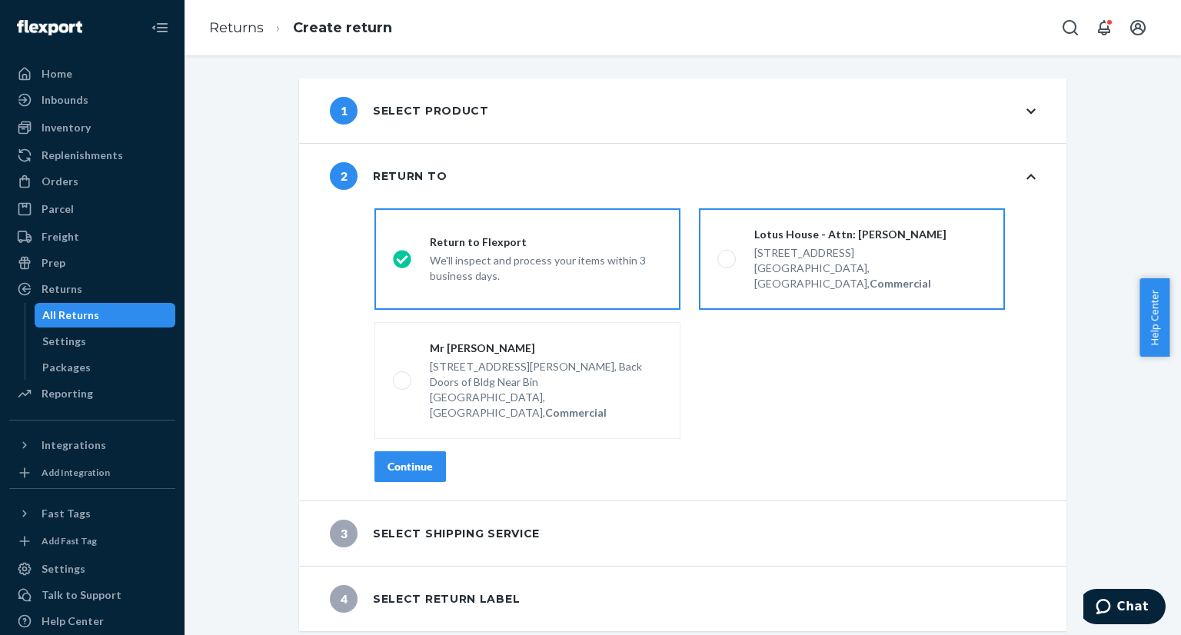
click at [717, 254] on span at bounding box center [726, 259] width 18 height 18
click at [717, 254] on input "Lotus House - Attn: [PERSON_NAME] [STREET_ADDRESS], Commercial" at bounding box center [722, 259] width 10 height 10
radio input "true"
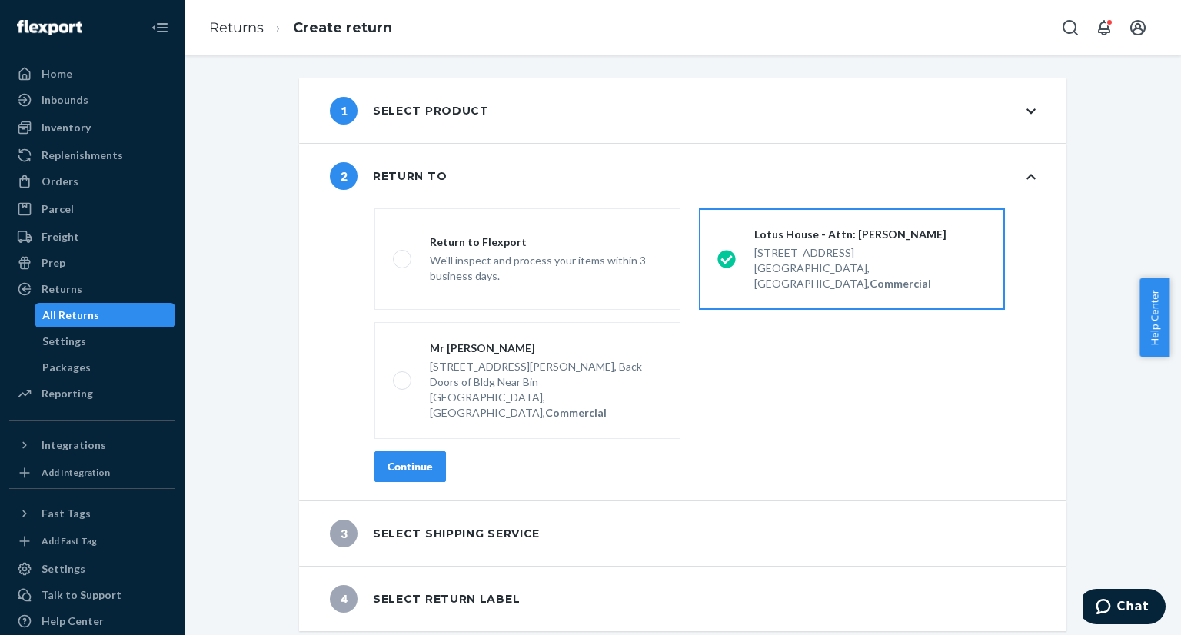
click at [417, 459] on div "Continue" at bounding box center [409, 466] width 45 height 15
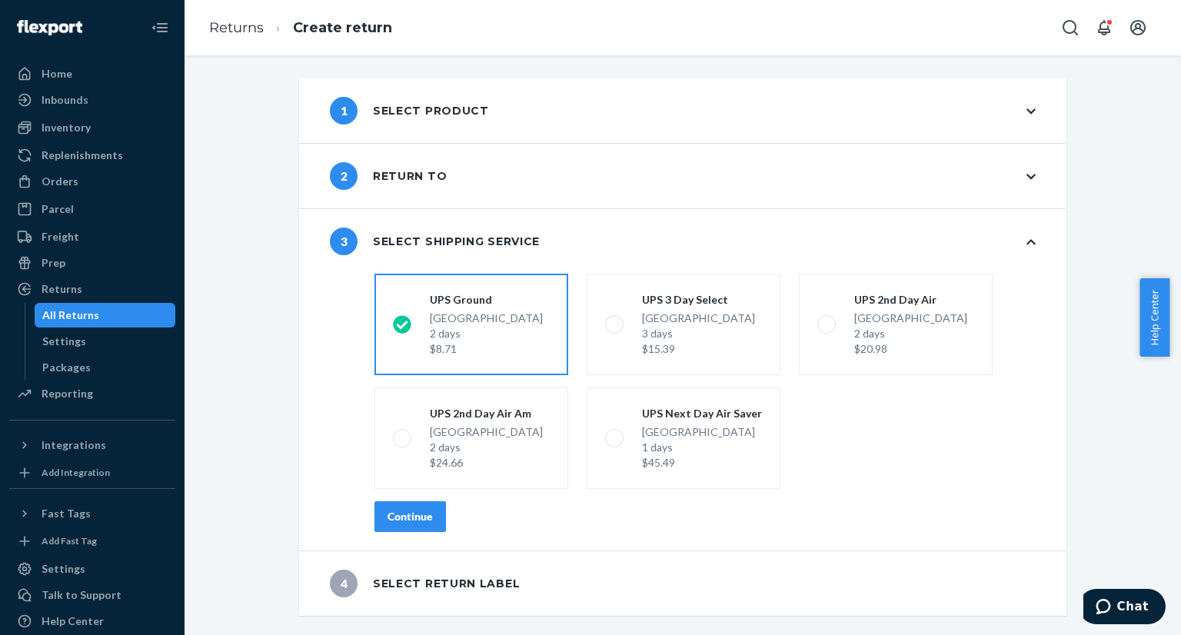
click at [411, 519] on div "Continue" at bounding box center [409, 516] width 45 height 15
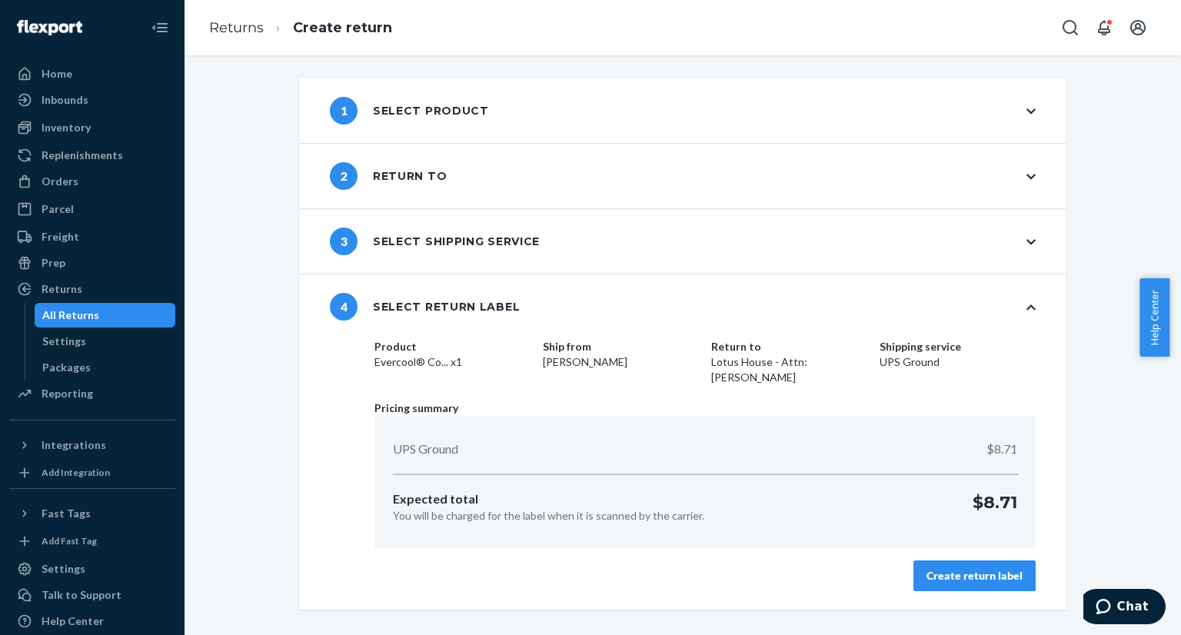
click at [962, 574] on div "Create return label" at bounding box center [974, 575] width 96 height 15
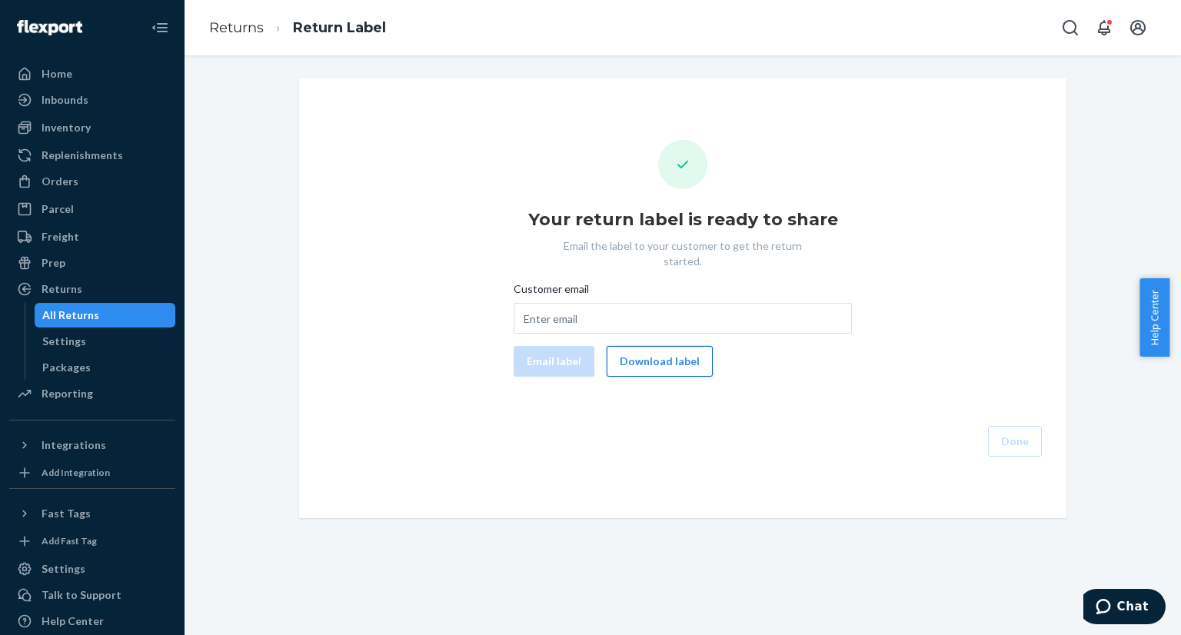
click at [660, 346] on button "Download label" at bounding box center [659, 361] width 106 height 31
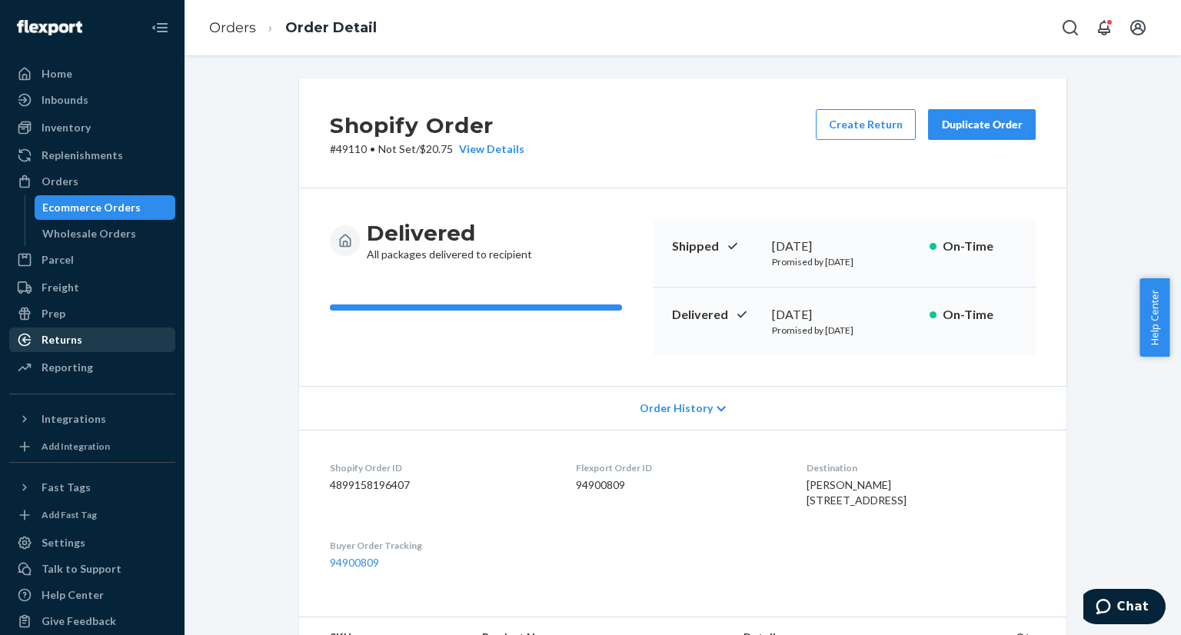
click at [86, 342] on div "Returns" at bounding box center [92, 340] width 163 height 22
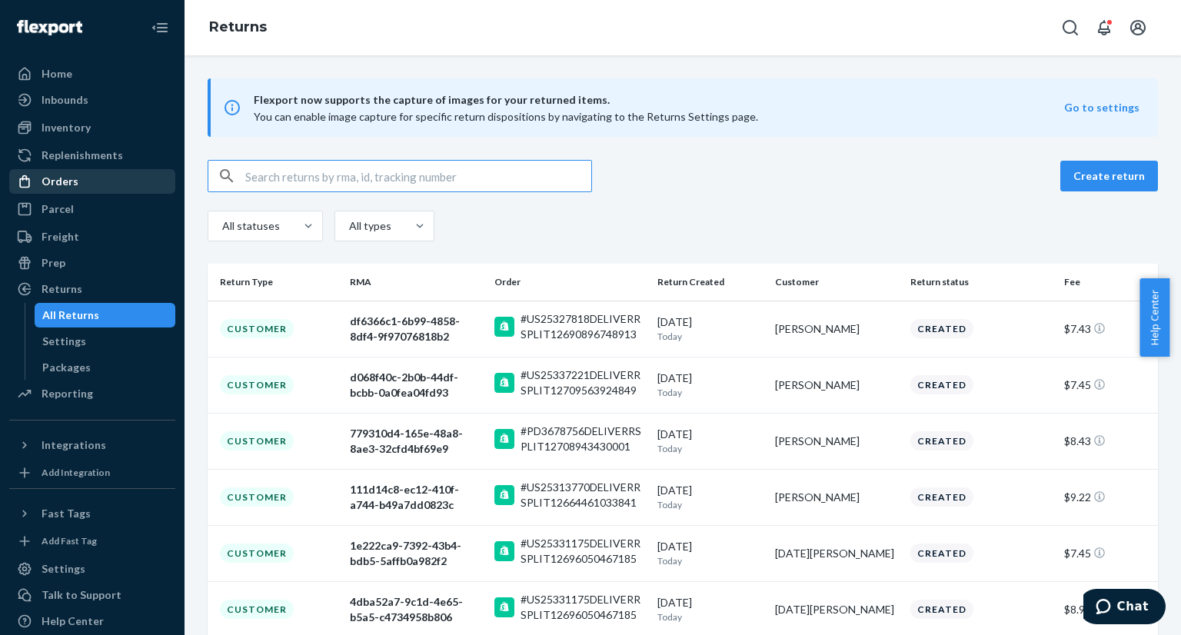
click at [123, 178] on div "Orders" at bounding box center [92, 182] width 163 height 22
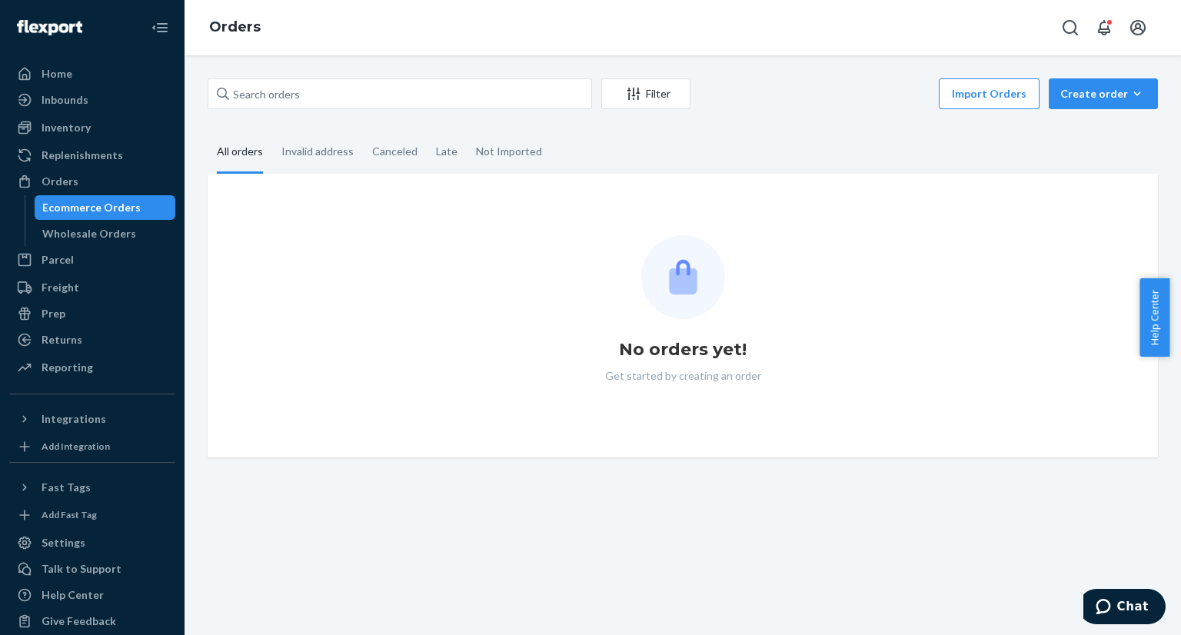
click at [92, 204] on div "Ecommerce Orders" at bounding box center [91, 207] width 98 height 15
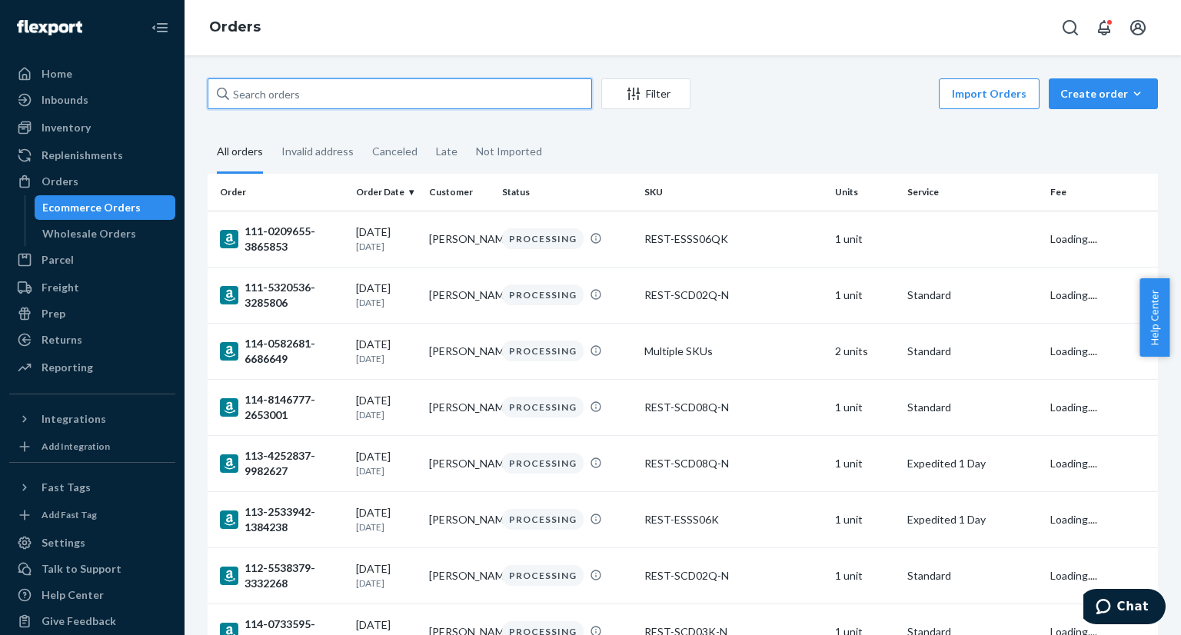
click at [295, 99] on input "text" at bounding box center [400, 93] width 384 height 31
paste input "US25338420"
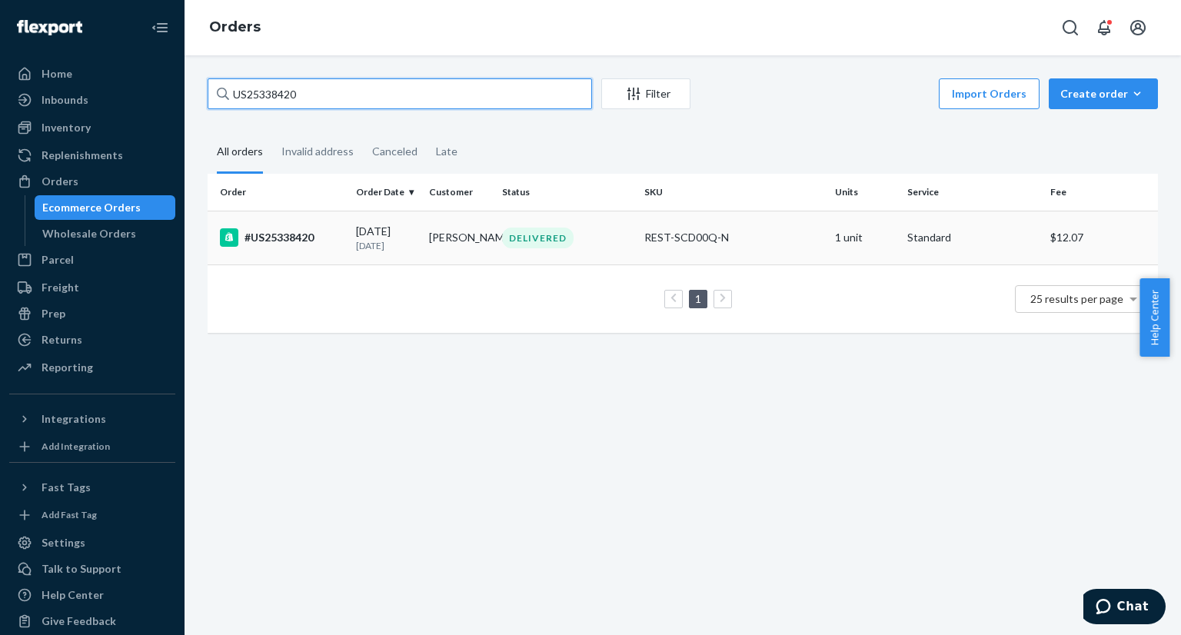
type input "US25338420"
click at [594, 241] on div "DELIVERED" at bounding box center [567, 238] width 136 height 21
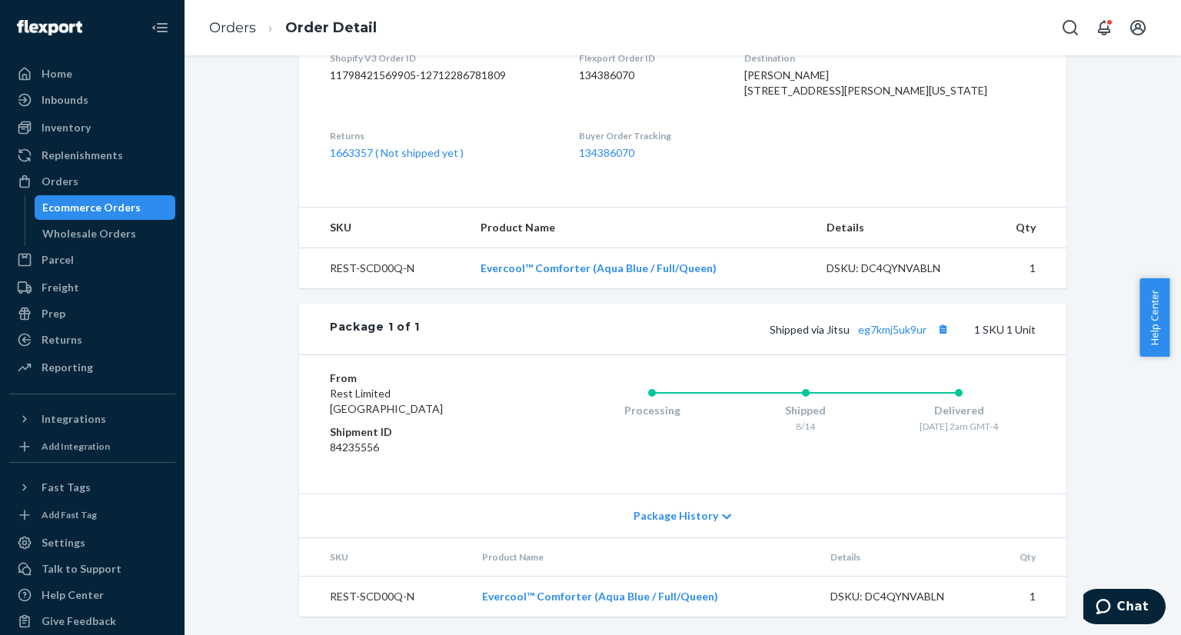
scroll to position [286, 0]
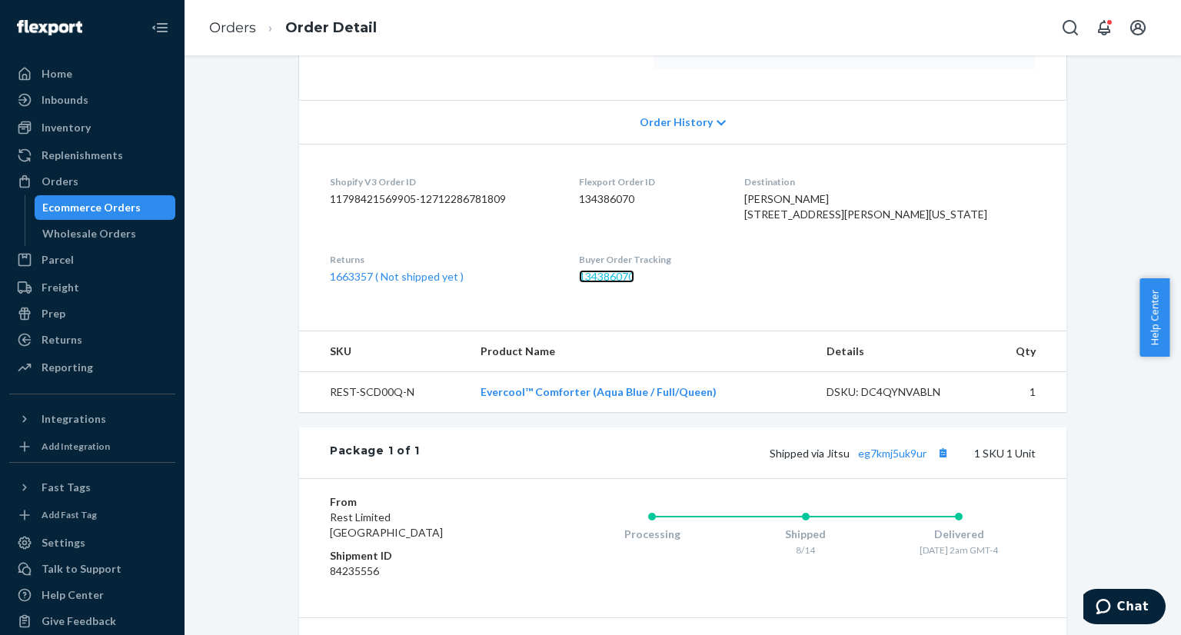
click at [634, 283] on link "134386070" at bounding box center [606, 276] width 55 height 13
click at [384, 283] on link "1663357 ( Not shipped yet )" at bounding box center [397, 276] width 134 height 13
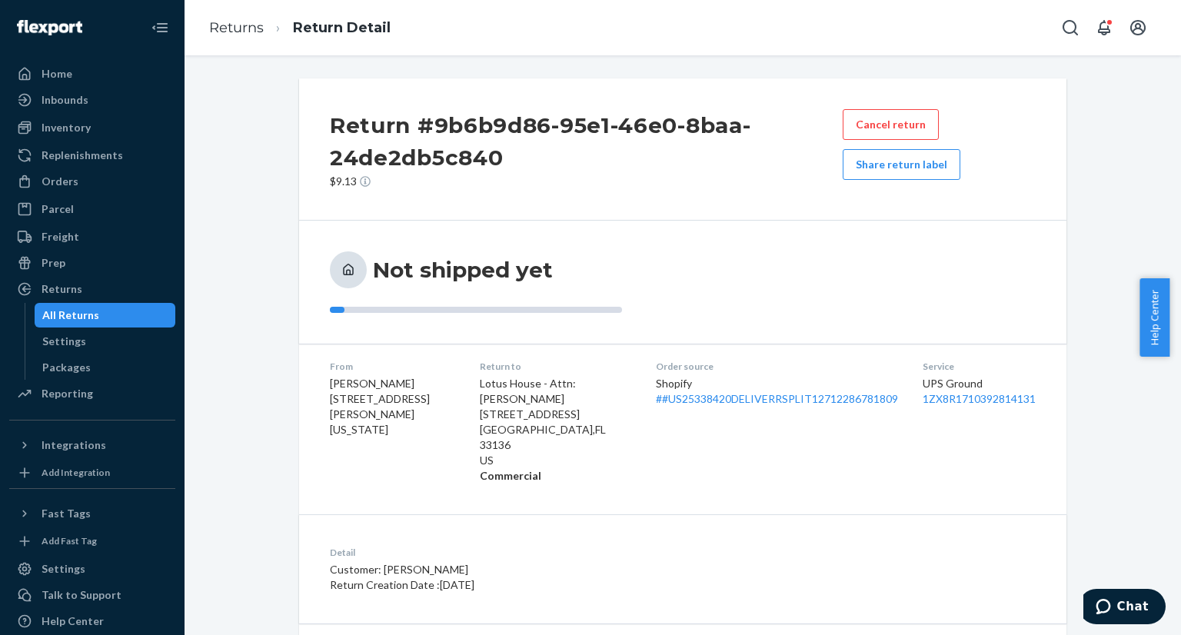
click at [875, 173] on button "Share return label" at bounding box center [901, 164] width 118 height 31
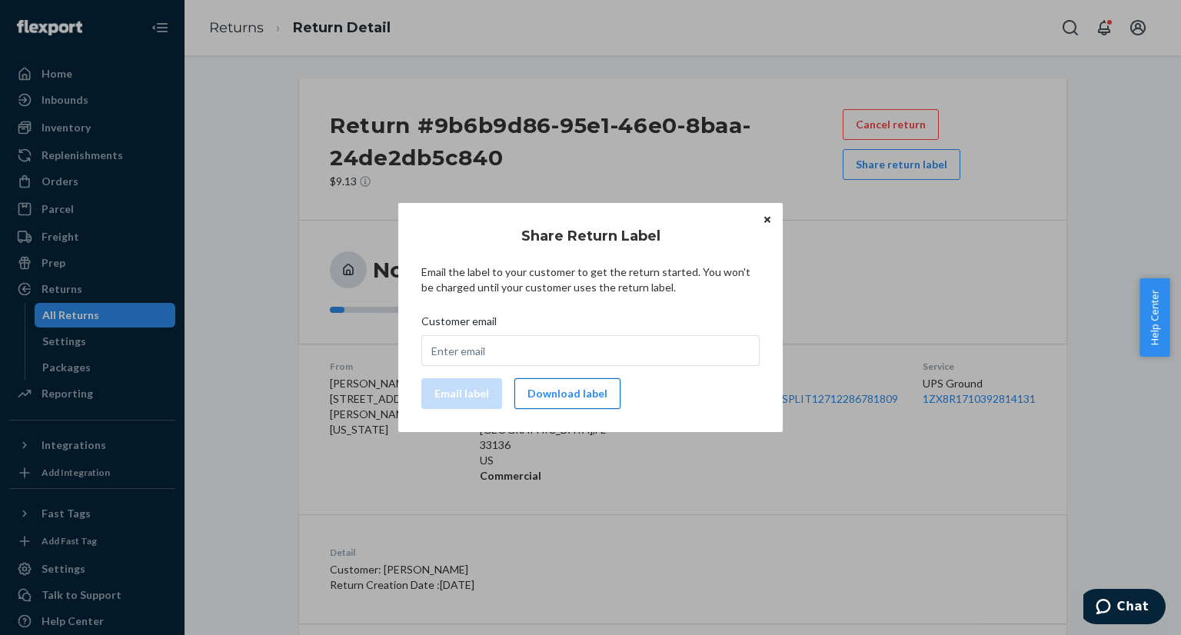
click at [557, 395] on button "Download label" at bounding box center [567, 393] width 106 height 31
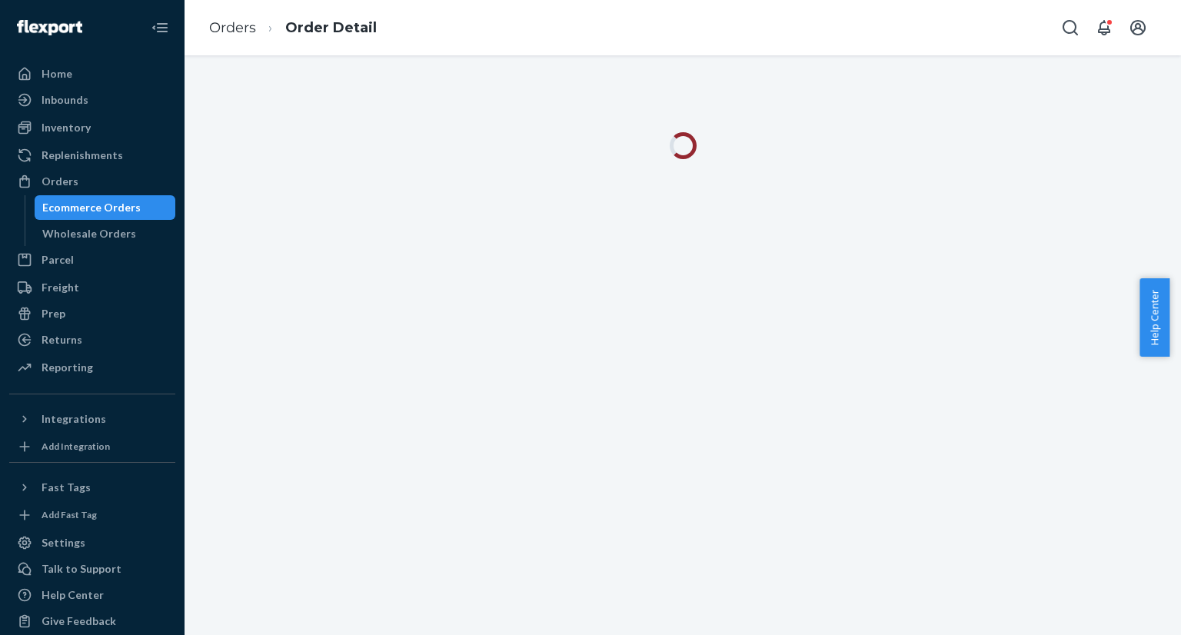
click at [104, 208] on div "Ecommerce Orders" at bounding box center [91, 207] width 98 height 15
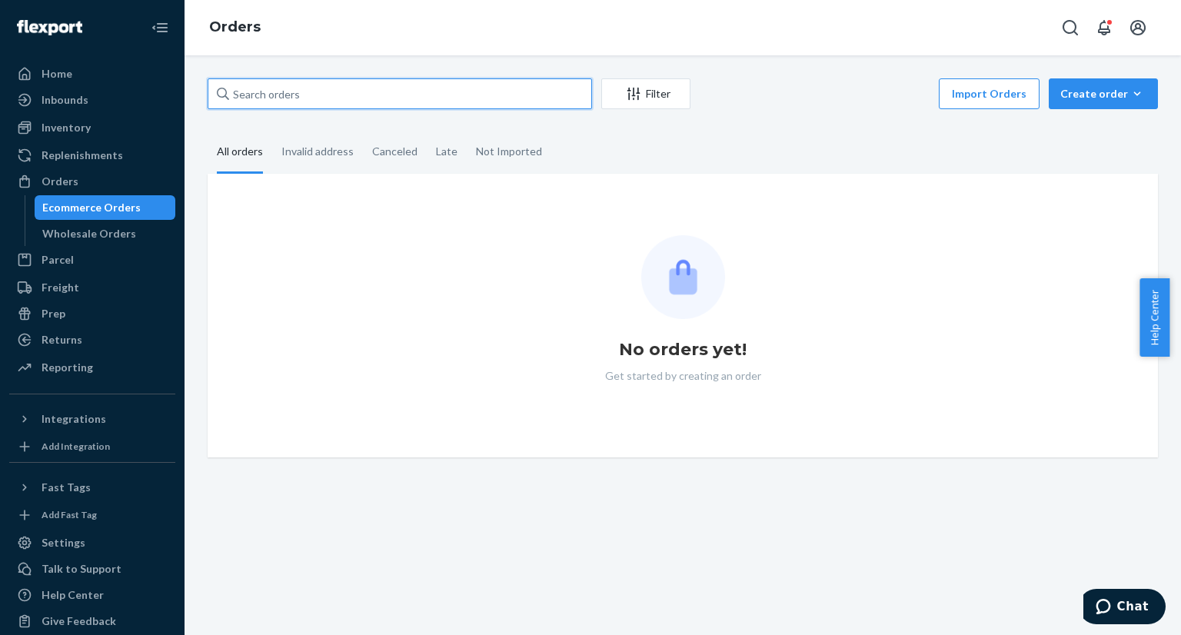
click at [360, 104] on input "text" at bounding box center [400, 93] width 384 height 31
paste input "US25331344"
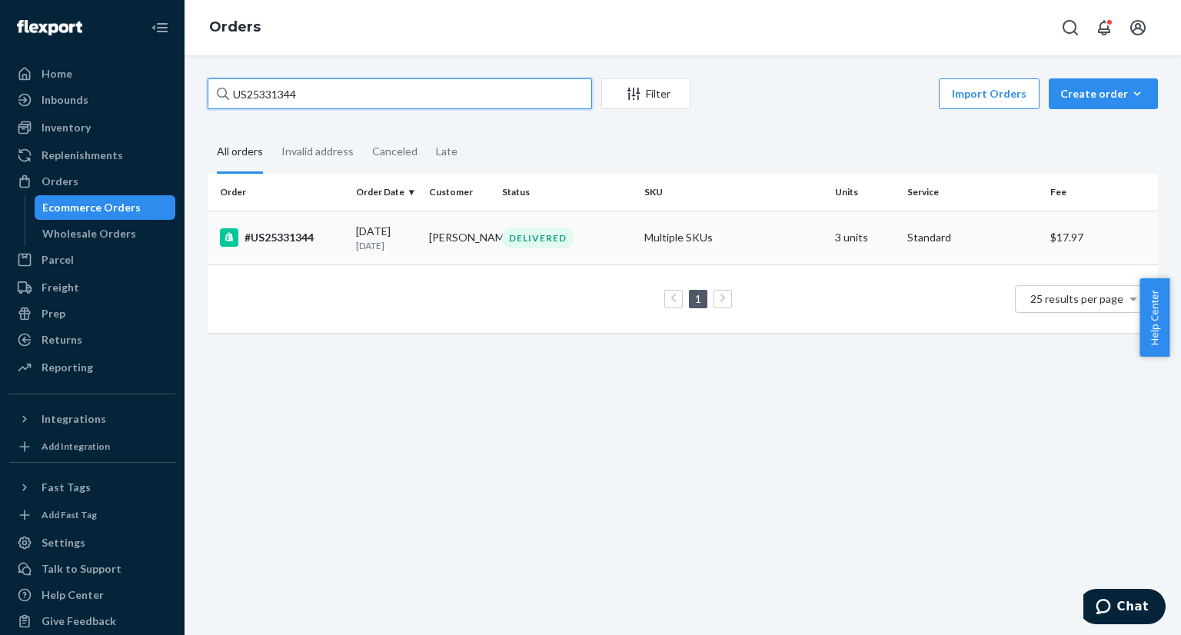
type input "US25331344"
click at [329, 238] on div "#US25331344" at bounding box center [282, 237] width 124 height 18
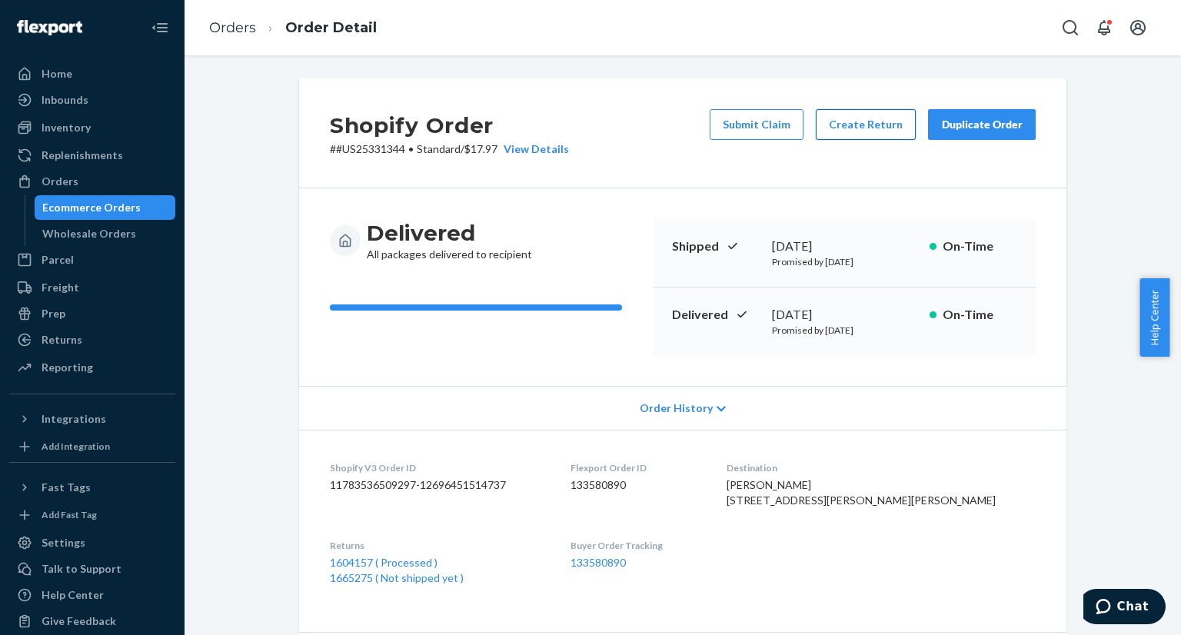
click at [860, 128] on button "Create Return" at bounding box center [866, 124] width 100 height 31
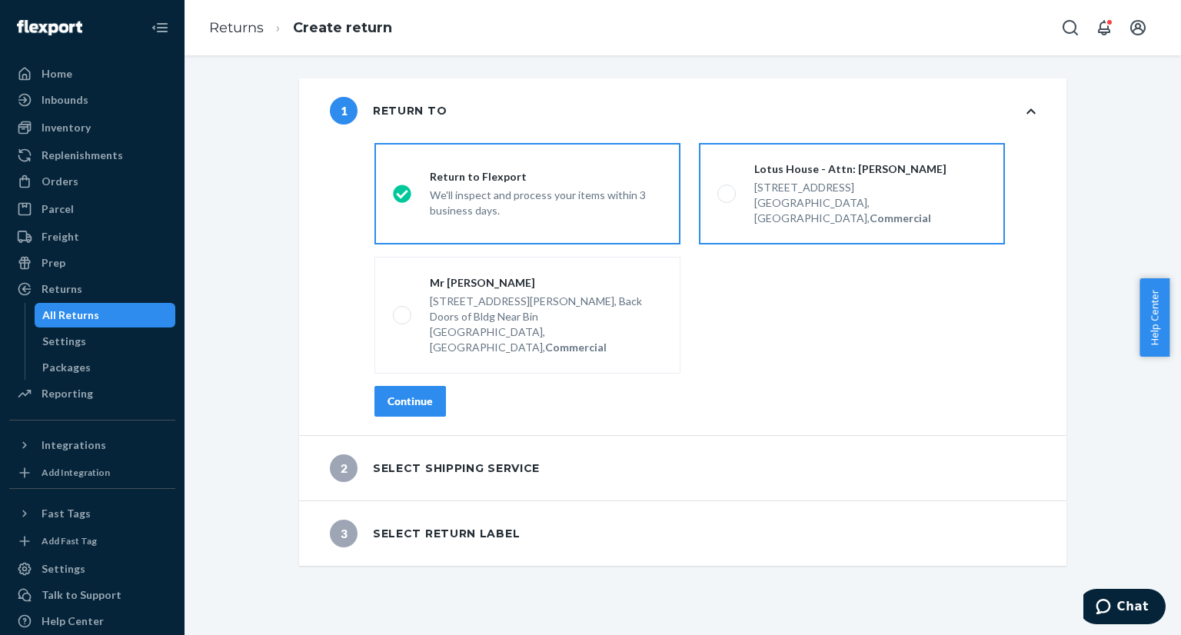
click at [726, 189] on span at bounding box center [726, 193] width 18 height 18
click at [726, 189] on input "Lotus House - Attn: Victoria Varela 217 NW 15th St, Miami, FL 33136, US, Commer…" at bounding box center [722, 194] width 10 height 10
radio input "true"
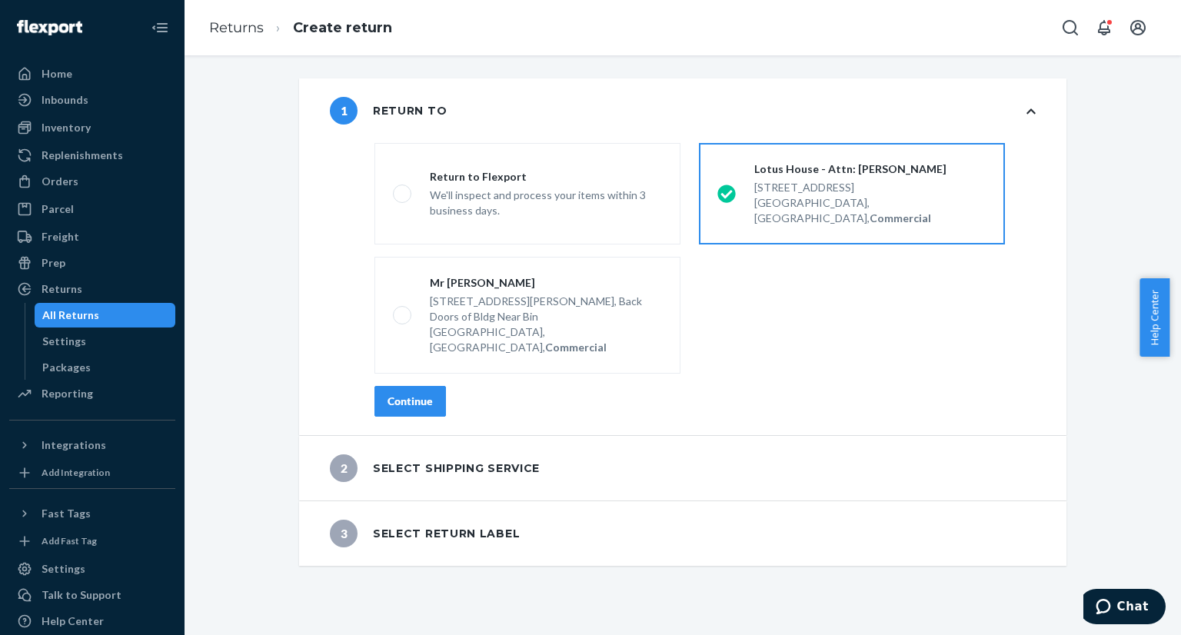
click at [415, 394] on div "Continue" at bounding box center [409, 401] width 45 height 15
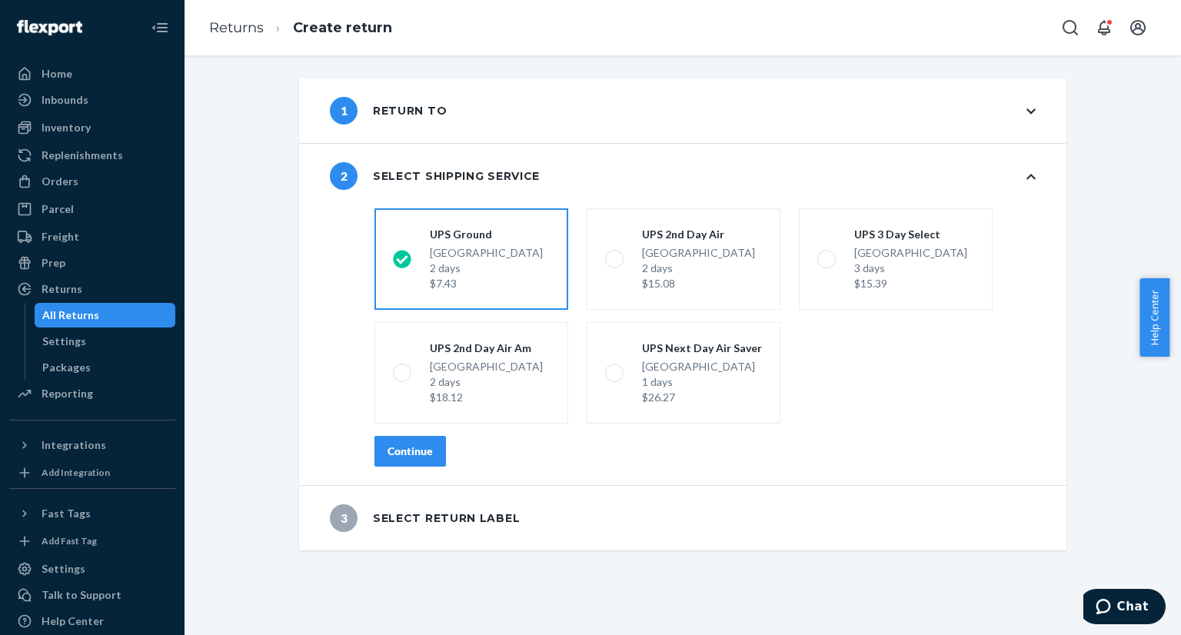
click at [387, 448] on div "Continue" at bounding box center [409, 451] width 45 height 15
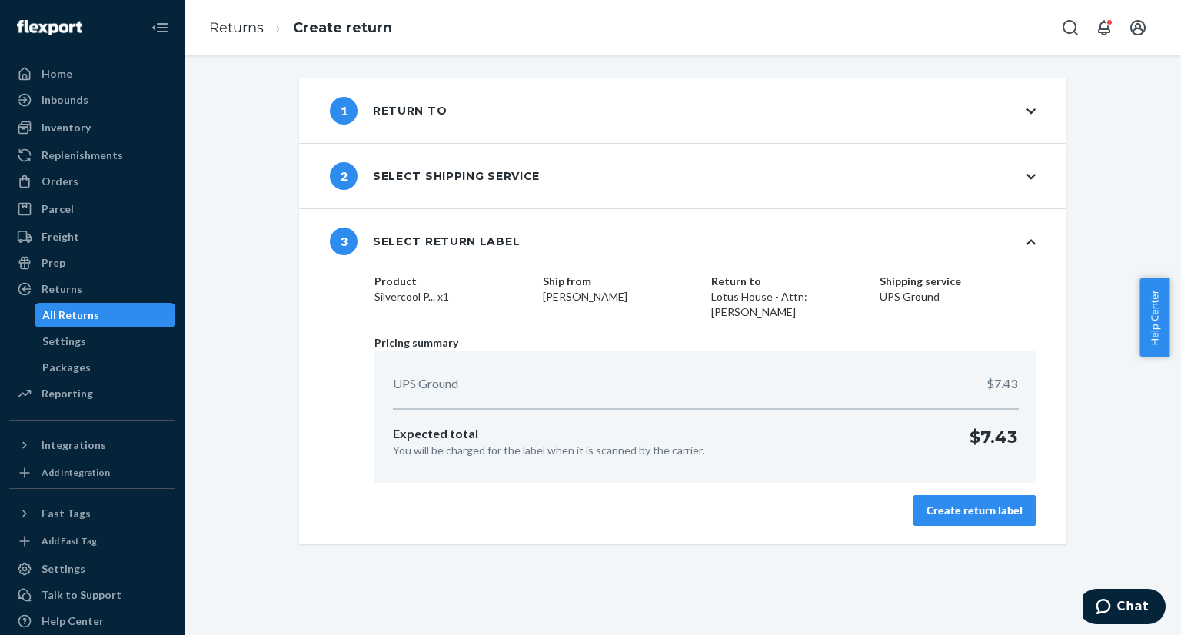
click at [955, 514] on div "Create return label" at bounding box center [974, 510] width 96 height 15
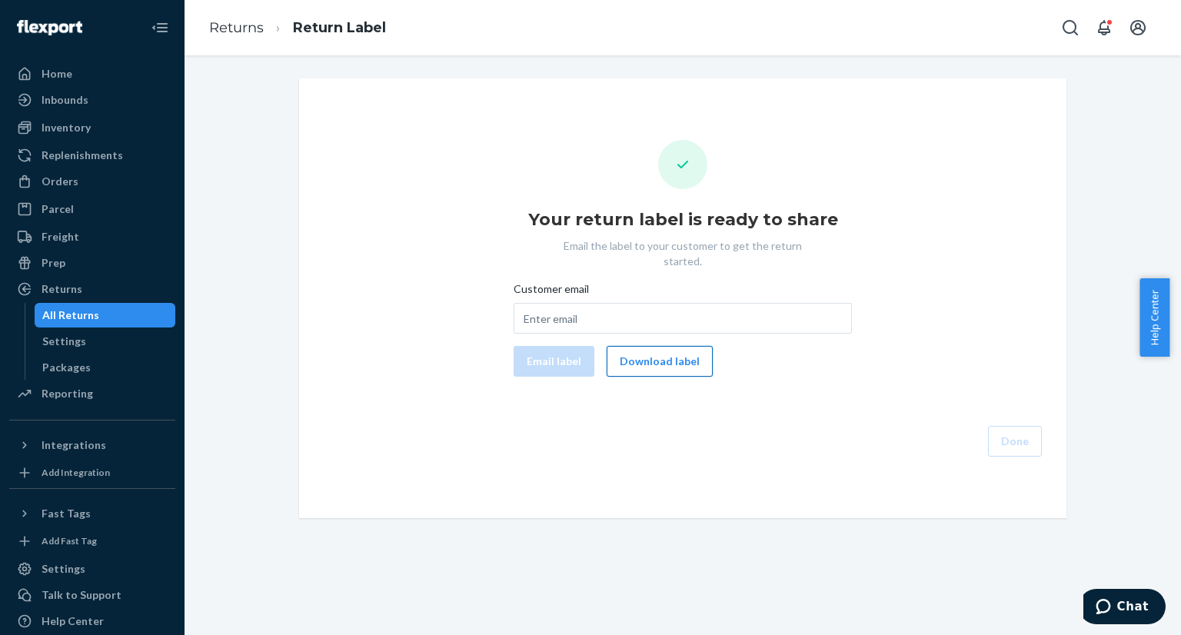
click at [660, 351] on button "Download label" at bounding box center [659, 361] width 106 height 31
